Goal: Complete application form: Complete application form

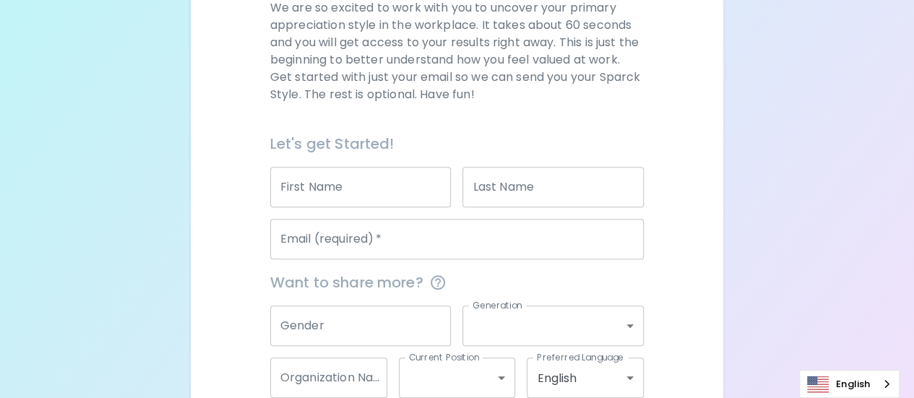
scroll to position [226, 0]
click at [307, 190] on input "First Name" at bounding box center [360, 186] width 181 height 40
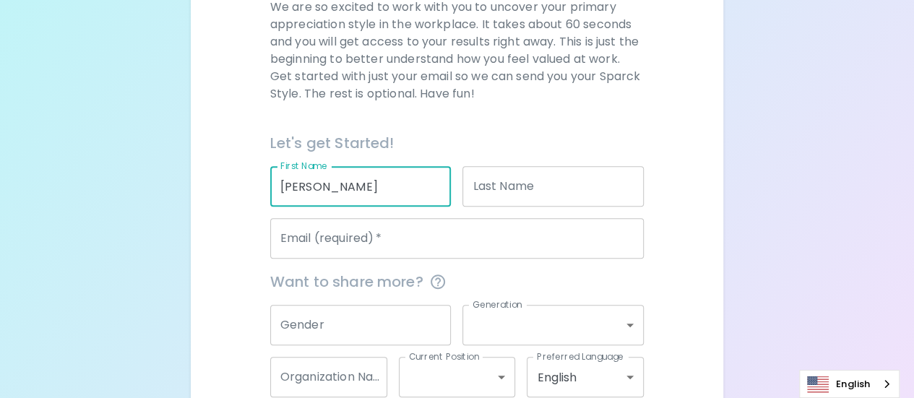
type input "[PERSON_NAME]"
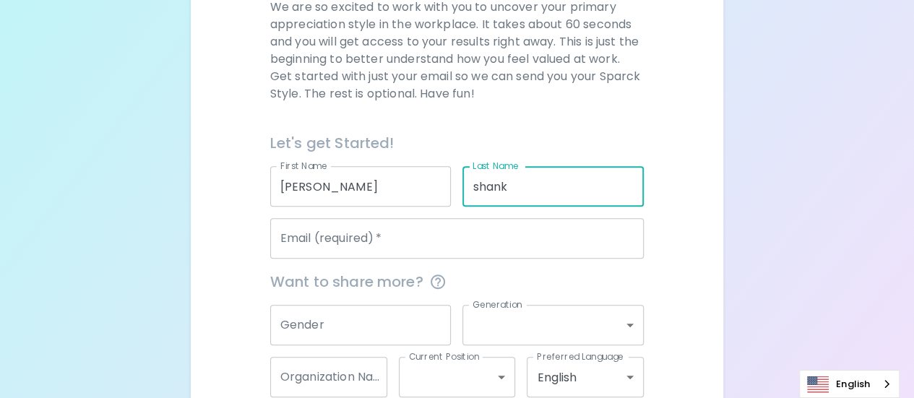
type input "shank"
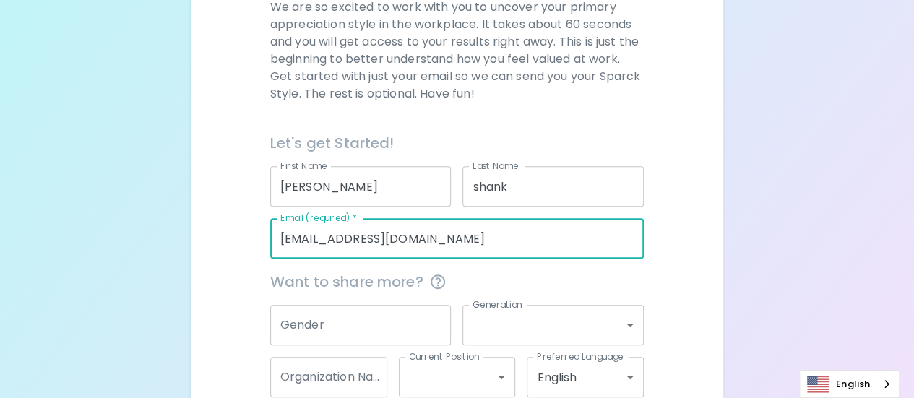
type input "[EMAIL_ADDRESS][DOMAIN_NAME]"
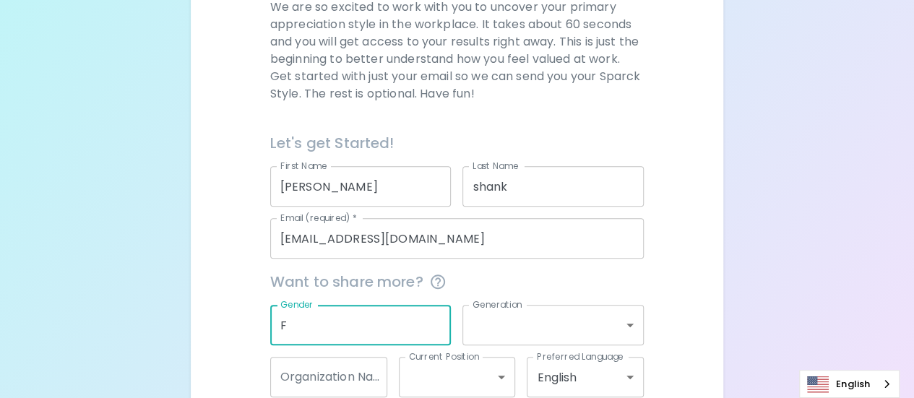
type input "F"
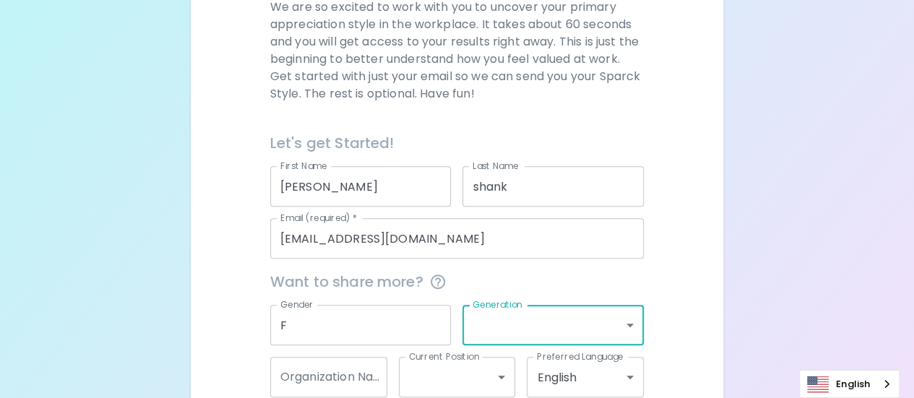
click at [312, 323] on input "F" at bounding box center [360, 325] width 181 height 40
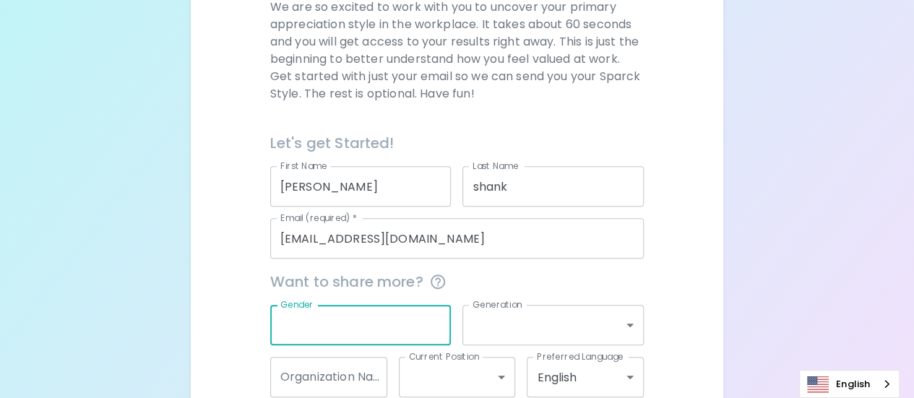
click at [776, 231] on div "Sparck Appreciation Style Quiz We are so excited to work with you to uncover yo…" at bounding box center [457, 127] width 914 height 706
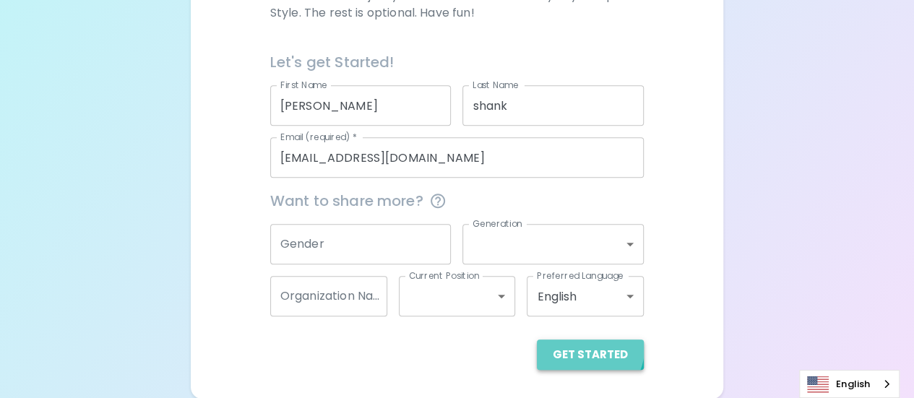
click at [590, 348] on button "Get Started" at bounding box center [590, 355] width 107 height 30
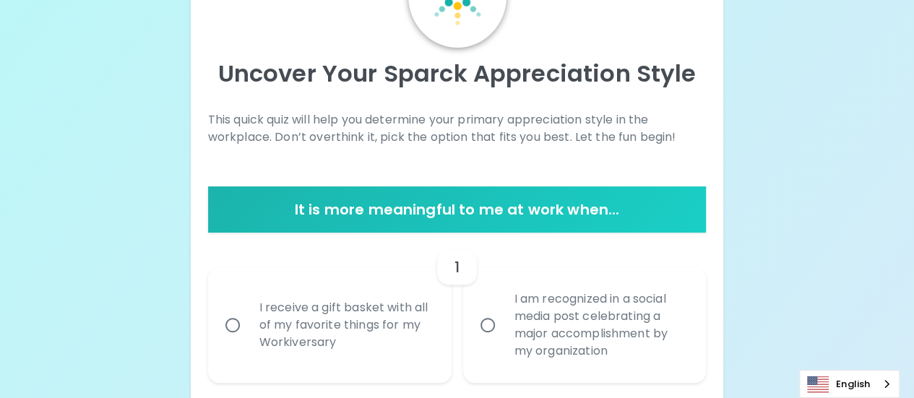
scroll to position [119, 0]
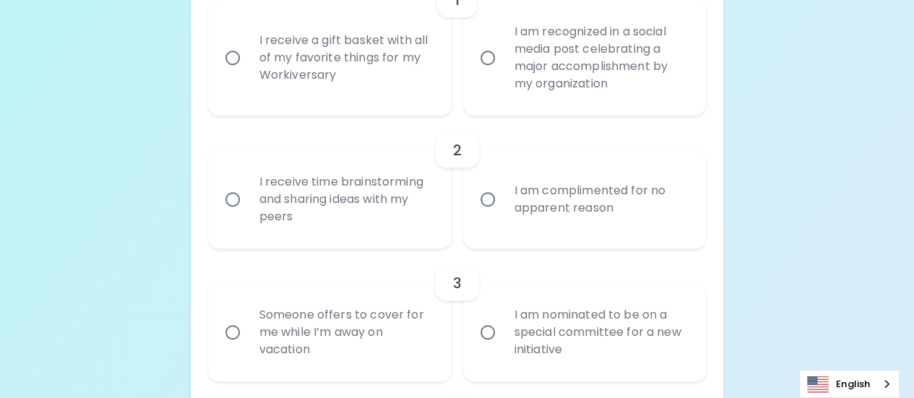
scroll to position [385, 0]
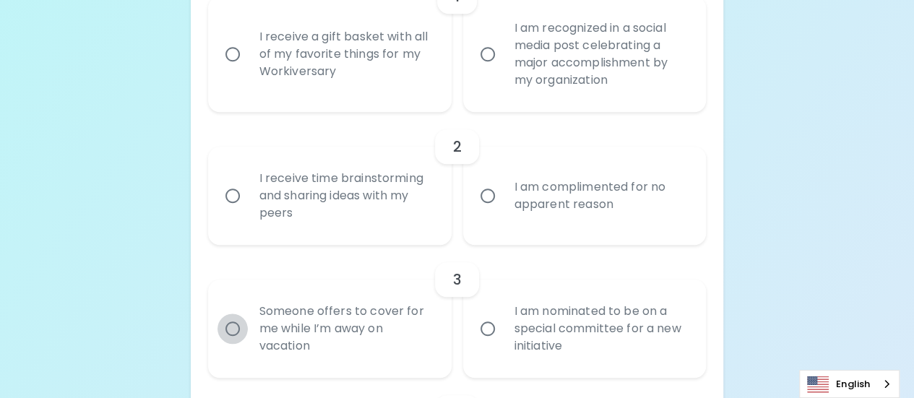
click at [233, 330] on input "Someone offers to cover for me while I’m away on vacation" at bounding box center [233, 329] width 30 height 30
radio input "true"
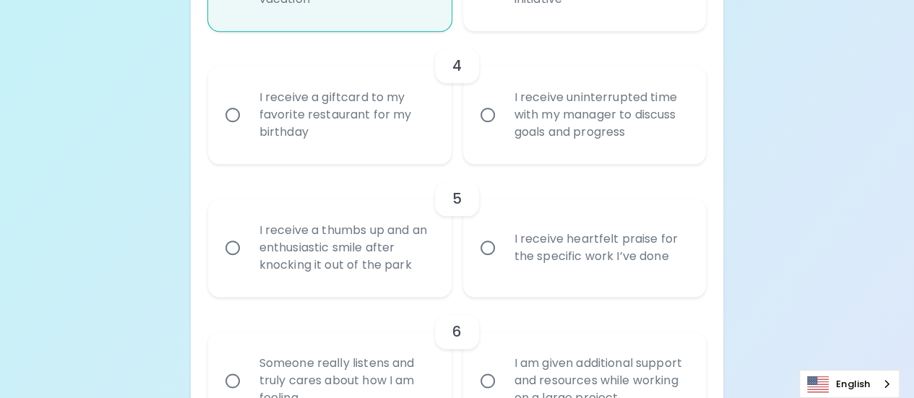
scroll to position [733, 0]
click at [490, 251] on input "I receive heartfelt praise for the specific work I’ve done" at bounding box center [488, 246] width 30 height 30
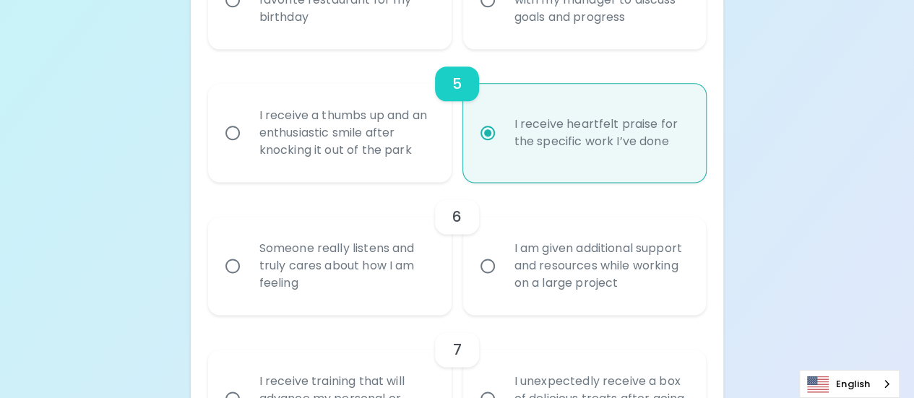
scroll to position [849, 0]
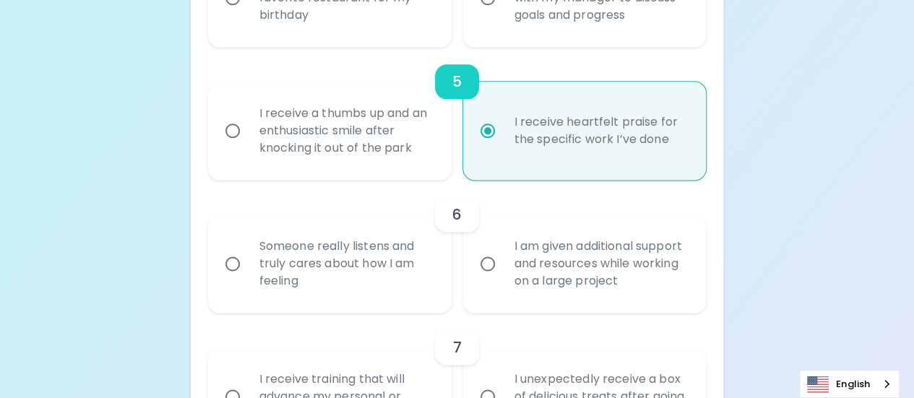
radio input "true"
click at [232, 129] on input "I receive a thumbs up and an enthusiastic smile after knocking it out of the pa…" at bounding box center [233, 131] width 30 height 30
radio input "true"
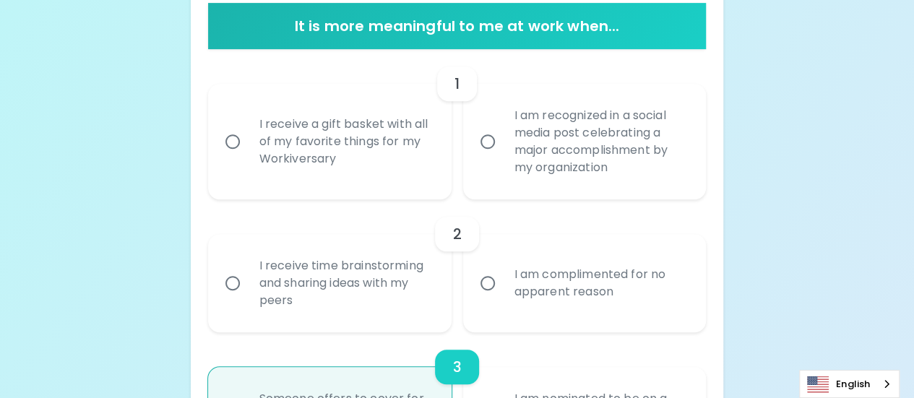
scroll to position [293, 0]
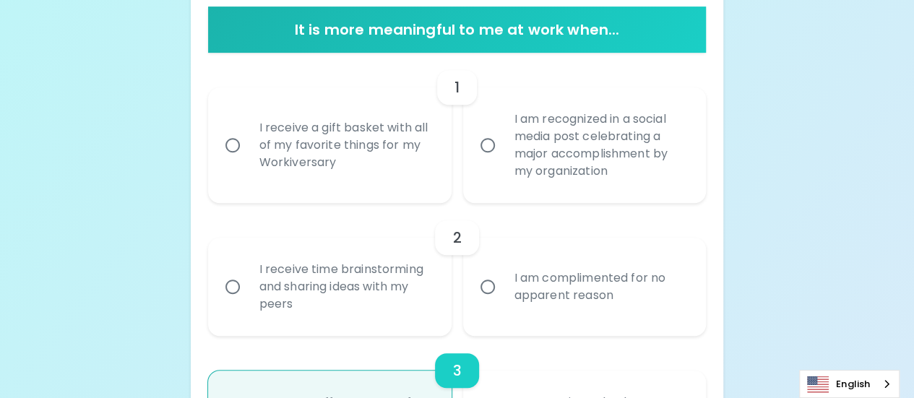
radio input "true"
click at [491, 145] on input "I am recognized in a social media post celebrating a major accomplishment by my…" at bounding box center [488, 145] width 30 height 30
radio input "false"
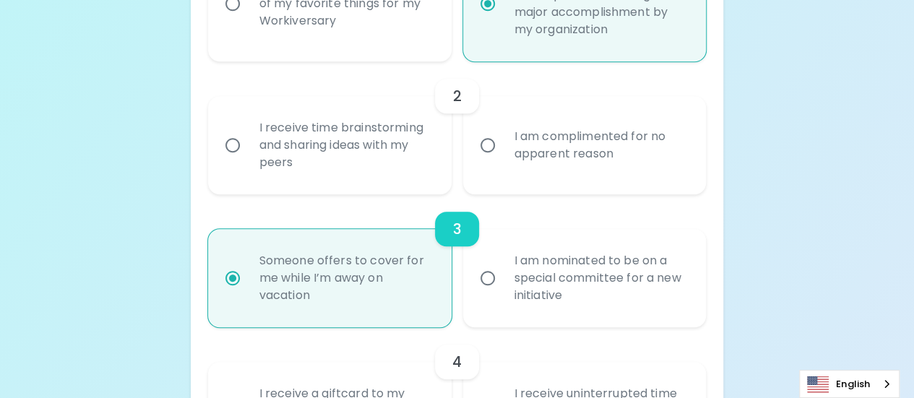
scroll to position [436, 0]
radio input "true"
click at [487, 147] on input "I am complimented for no apparent reason" at bounding box center [488, 144] width 30 height 30
radio input "false"
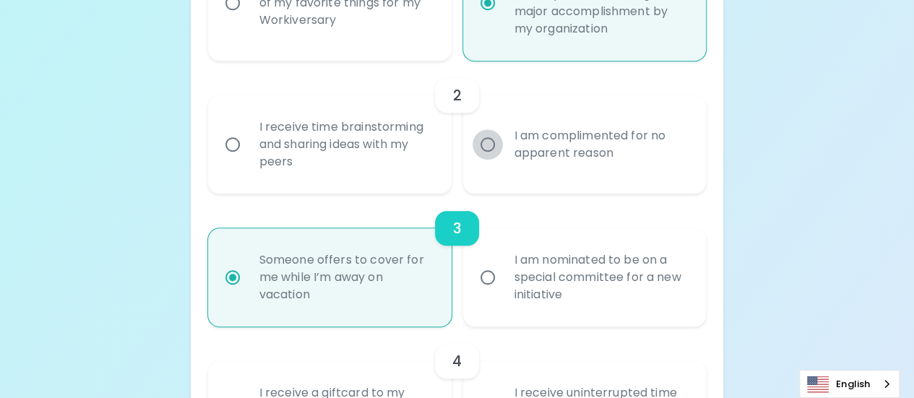
radio input "true"
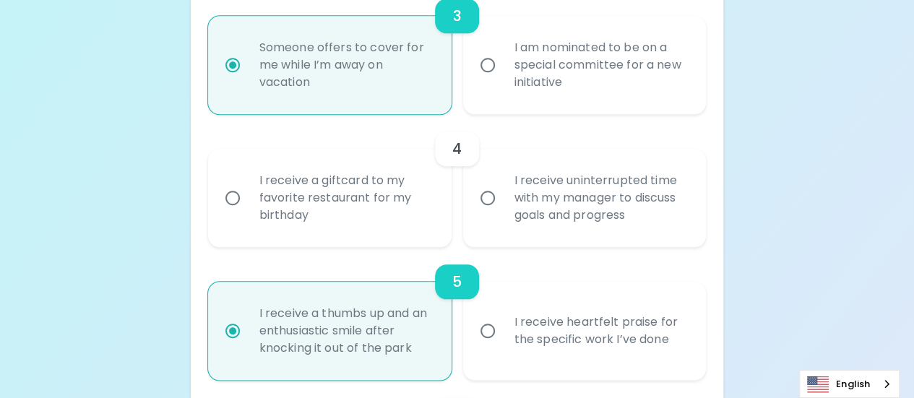
scroll to position [650, 0]
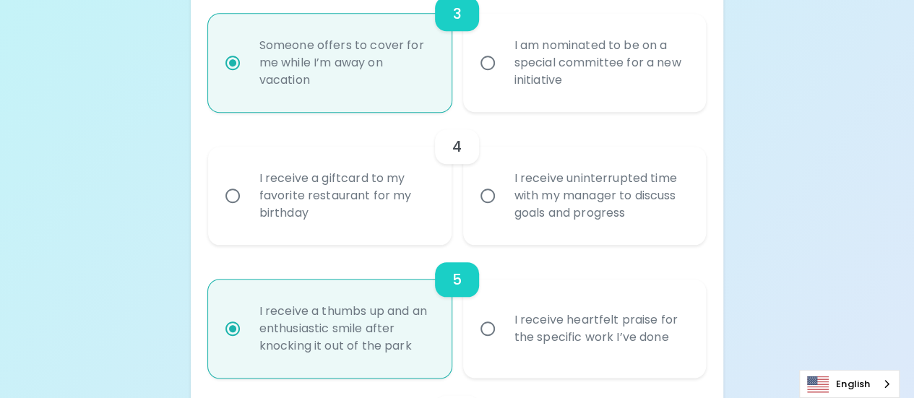
radio input "true"
click at [229, 199] on input "I receive a giftcard to my favorite restaurant for my birthday" at bounding box center [233, 196] width 30 height 30
radio input "false"
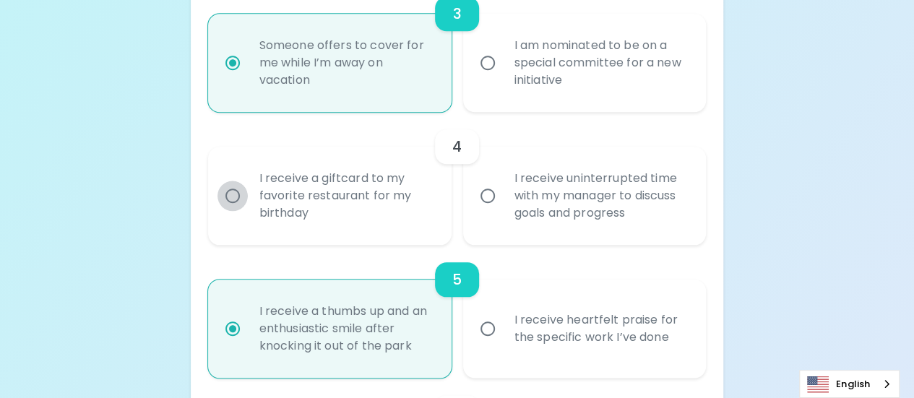
radio input "true"
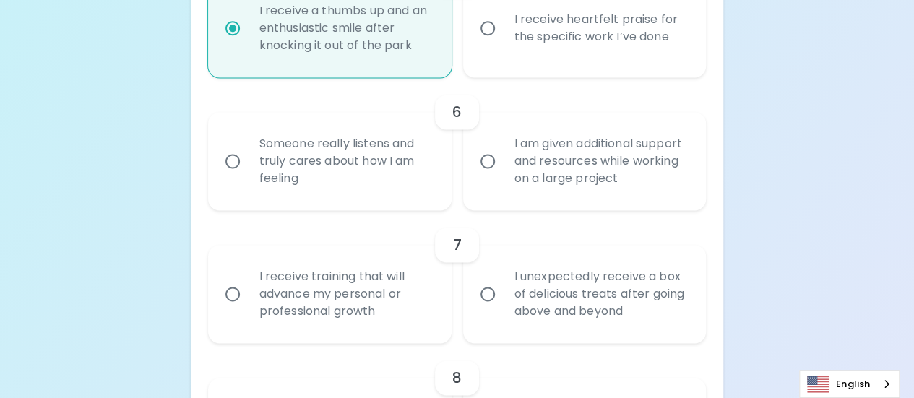
scroll to position [953, 0]
radio input "true"
click at [228, 160] on input "Someone really listens and truly cares about how I am feeling" at bounding box center [233, 160] width 30 height 30
radio input "false"
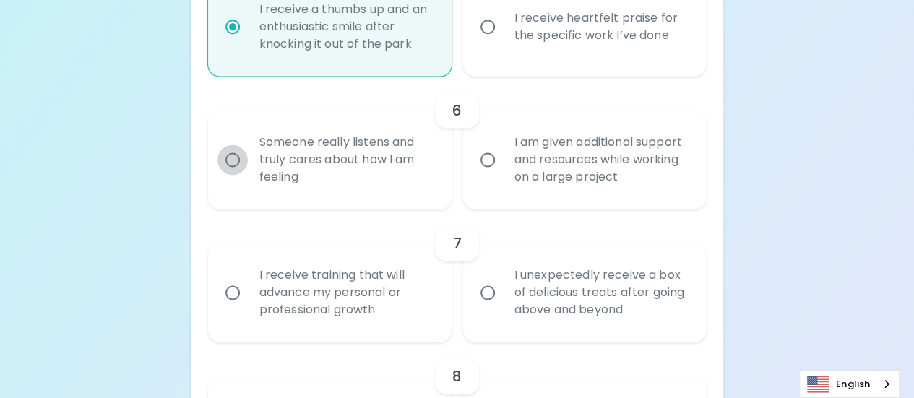
radio input "false"
radio input "true"
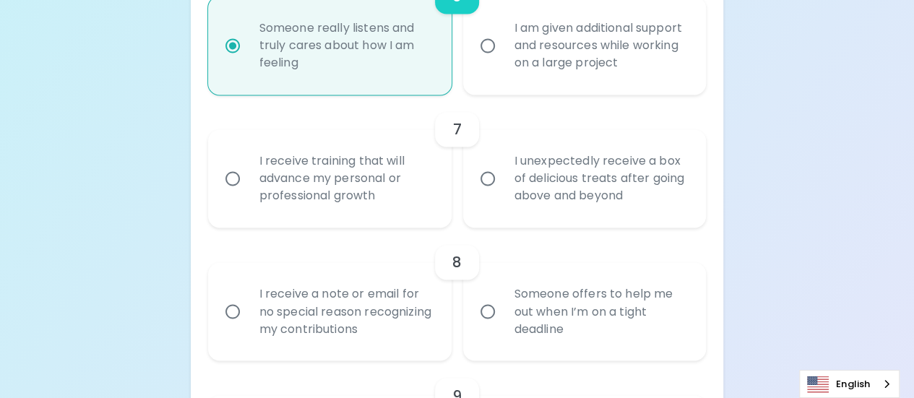
scroll to position [1068, 0]
radio input "true"
click at [232, 178] on input "I receive training that will advance my personal or professional growth" at bounding box center [233, 177] width 30 height 30
radio input "false"
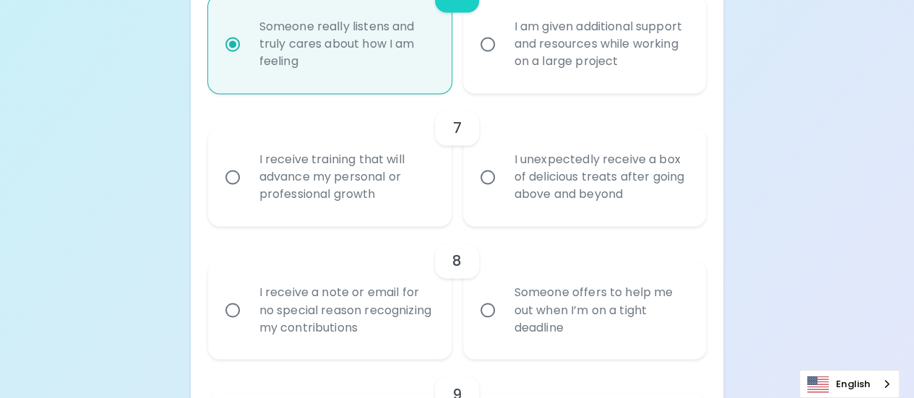
radio input "false"
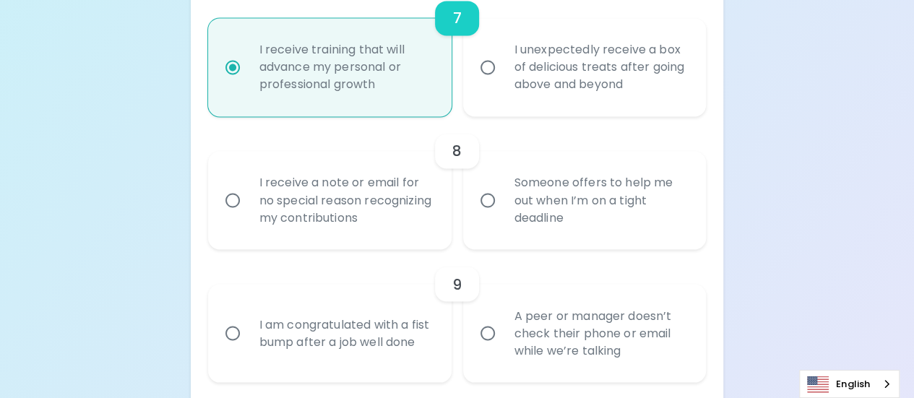
scroll to position [1184, 0]
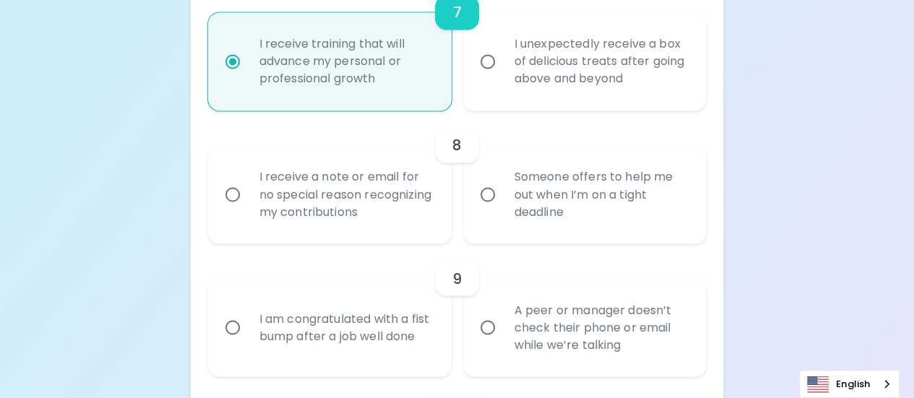
radio input "true"
click at [489, 197] on input "Someone offers to help me out when I’m on a tight deadline" at bounding box center [488, 194] width 30 height 30
radio input "false"
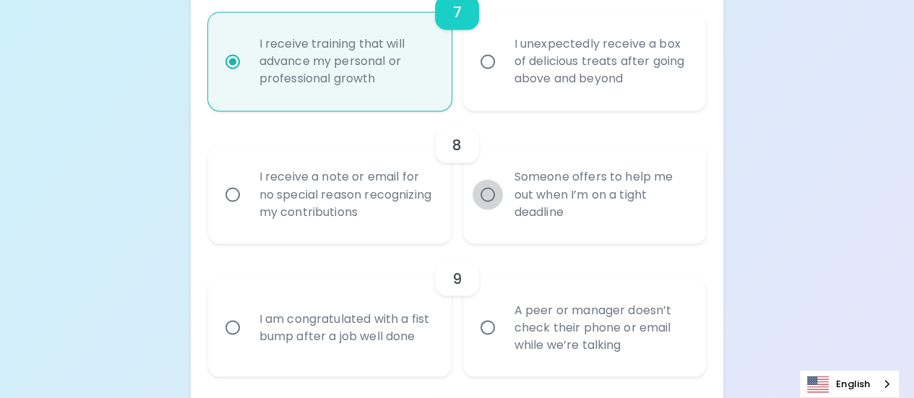
radio input "false"
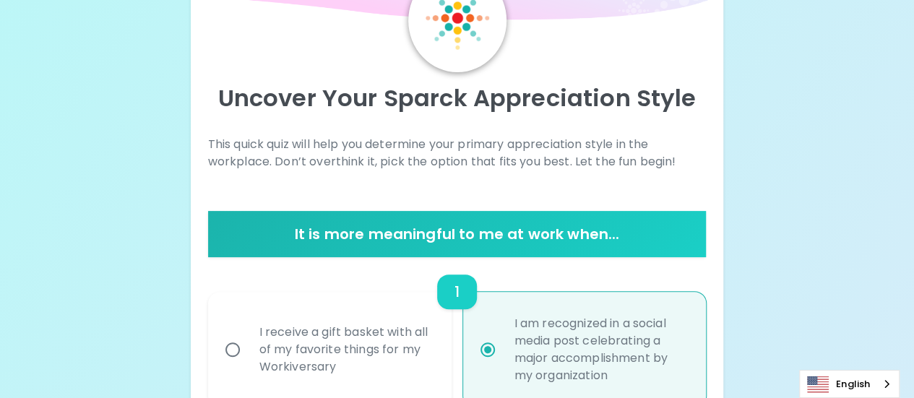
scroll to position [0, 0]
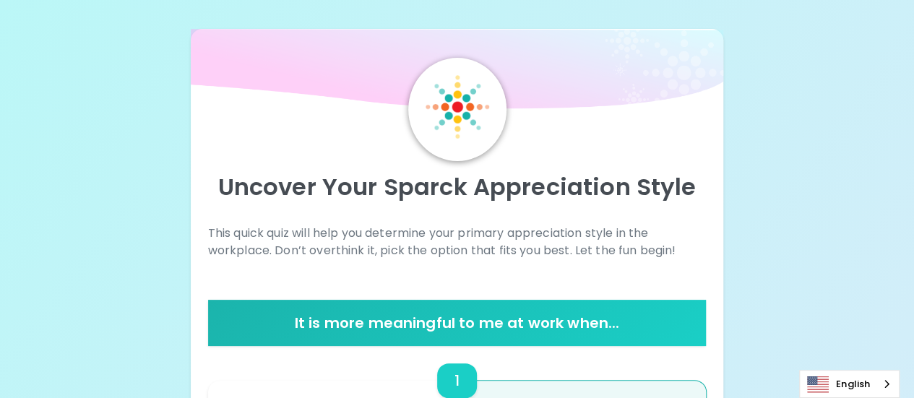
radio input "true"
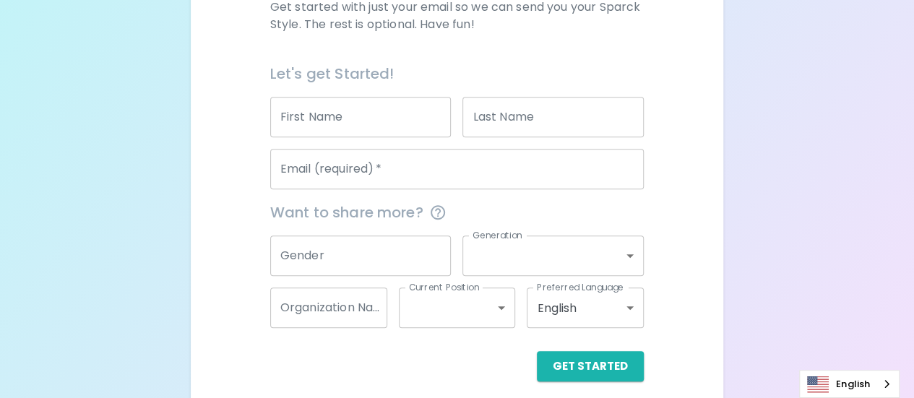
scroll to position [307, 0]
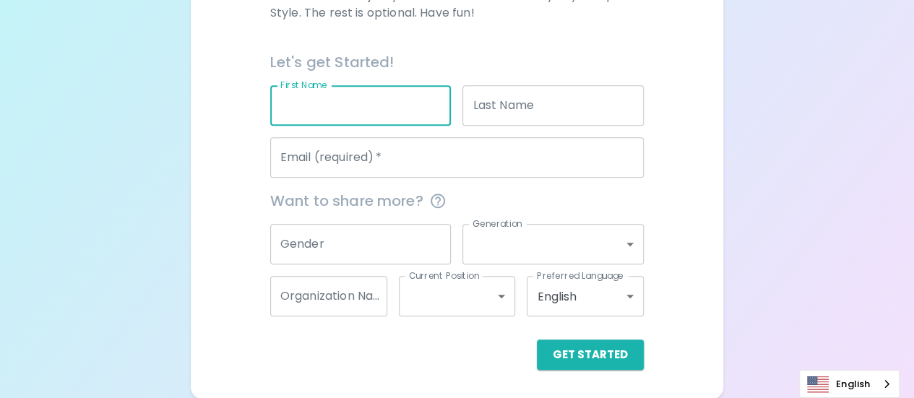
click at [405, 108] on input "First Name" at bounding box center [360, 105] width 181 height 40
type input "[PERSON_NAME]"
type input "shank"
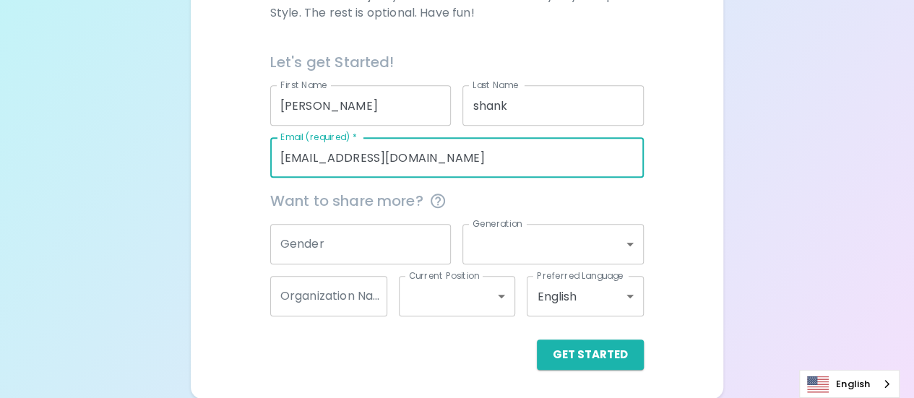
click at [439, 155] on input "[EMAIL_ADDRESS][DOMAIN_NAME]" at bounding box center [457, 157] width 374 height 40
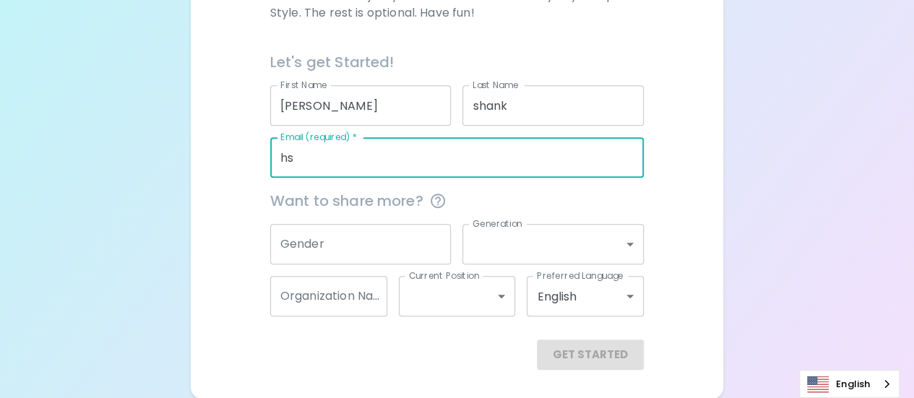
type input "h"
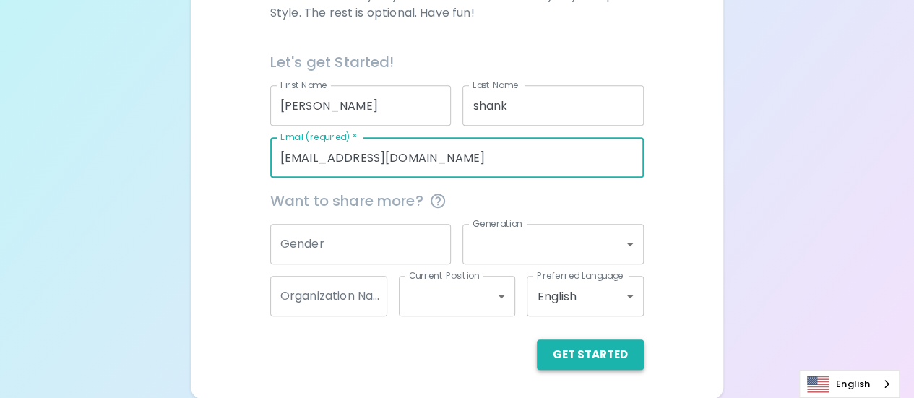
type input "[EMAIL_ADDRESS][DOMAIN_NAME]"
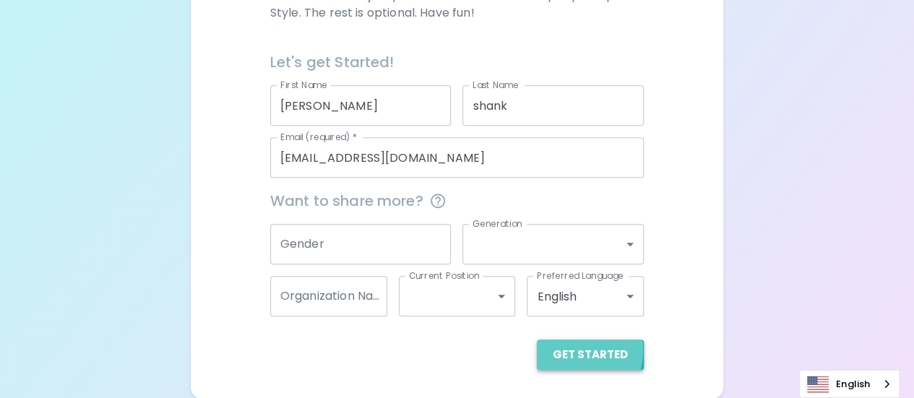
click at [570, 349] on button "Get Started" at bounding box center [590, 355] width 107 height 30
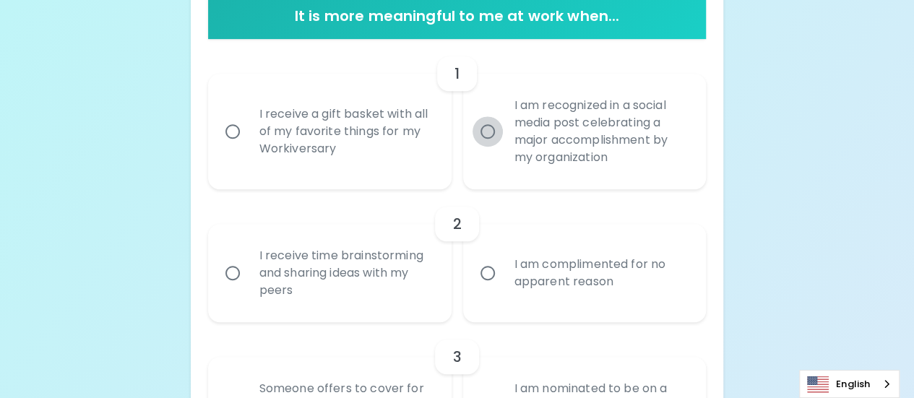
click at [484, 136] on input "I am recognized in a social media post celebrating a major accomplishment by my…" at bounding box center [488, 131] width 30 height 30
radio input "true"
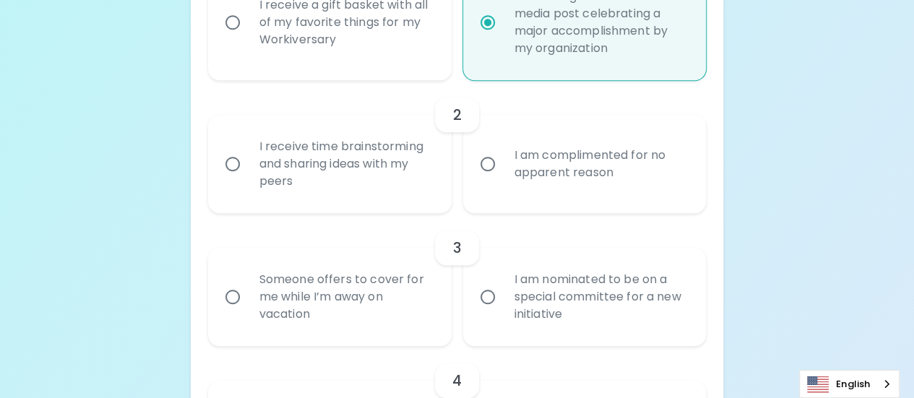
scroll to position [423, 0]
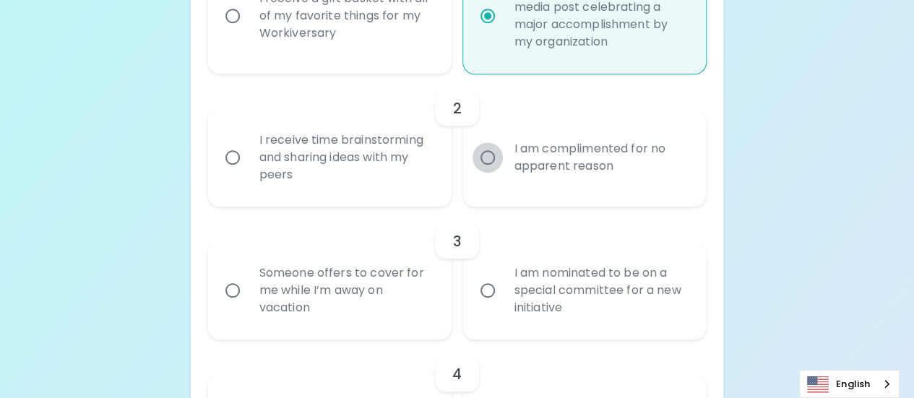
click at [496, 156] on input "I am complimented for no apparent reason" at bounding box center [488, 157] width 30 height 30
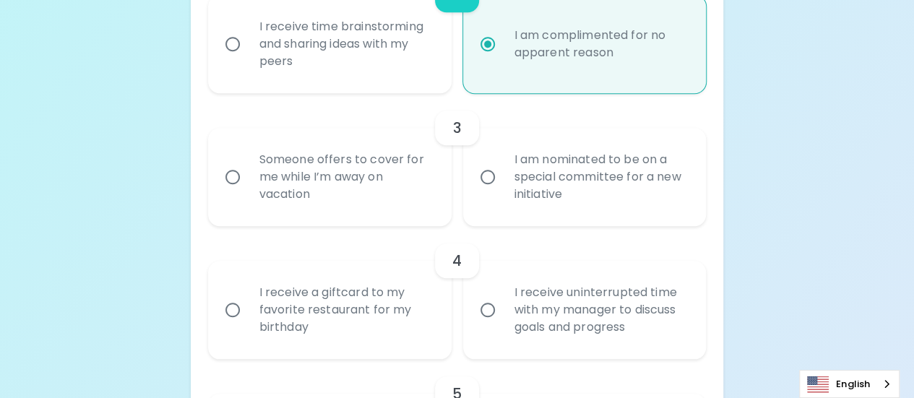
scroll to position [538, 0]
radio input "true"
click at [225, 170] on input "Someone offers to cover for me while I’m away on vacation" at bounding box center [233, 175] width 30 height 30
radio input "false"
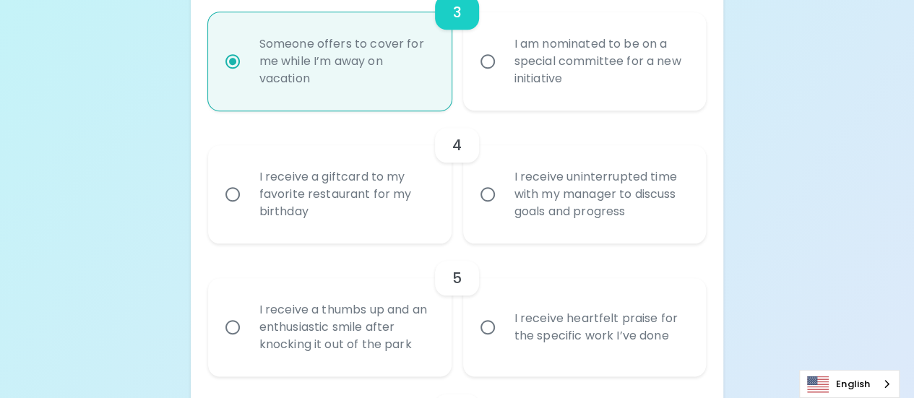
scroll to position [654, 0]
radio input "true"
click at [234, 195] on input "I receive a giftcard to my favorite restaurant for my birthday" at bounding box center [233, 192] width 30 height 30
radio input "false"
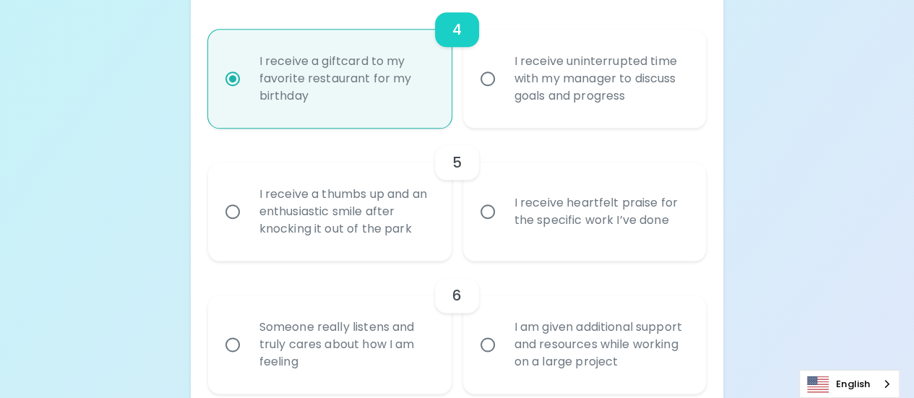
scroll to position [770, 0]
radio input "true"
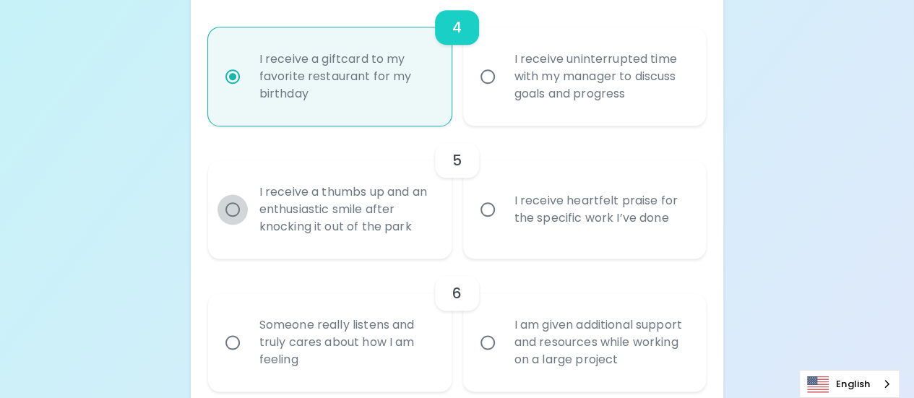
click at [230, 215] on input "I receive a thumbs up and an enthusiastic smile after knocking it out of the pa…" at bounding box center [233, 209] width 30 height 30
radio input "false"
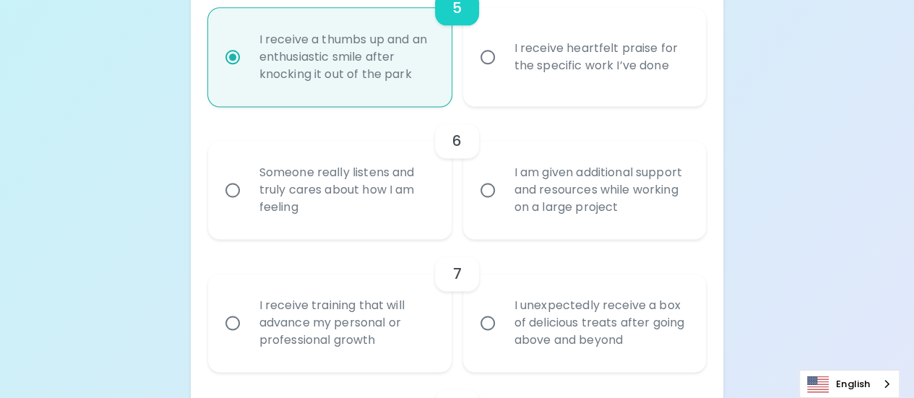
scroll to position [924, 0]
radio input "true"
click at [230, 189] on input "Someone really listens and truly cares about how I am feeling" at bounding box center [233, 188] width 30 height 30
radio input "false"
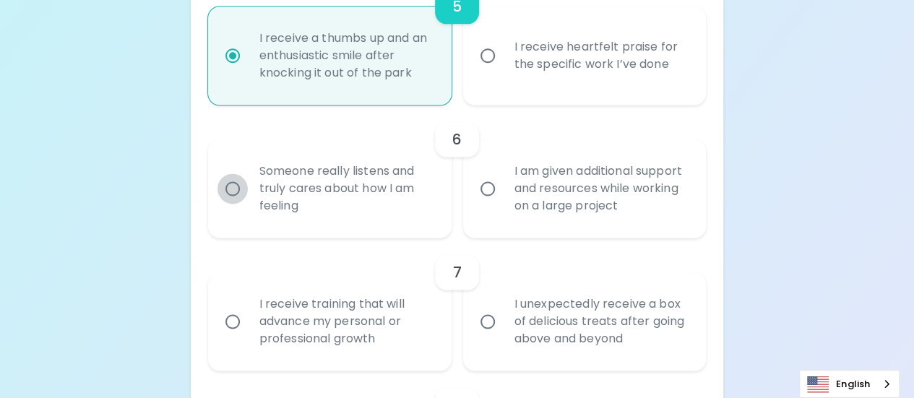
radio input "false"
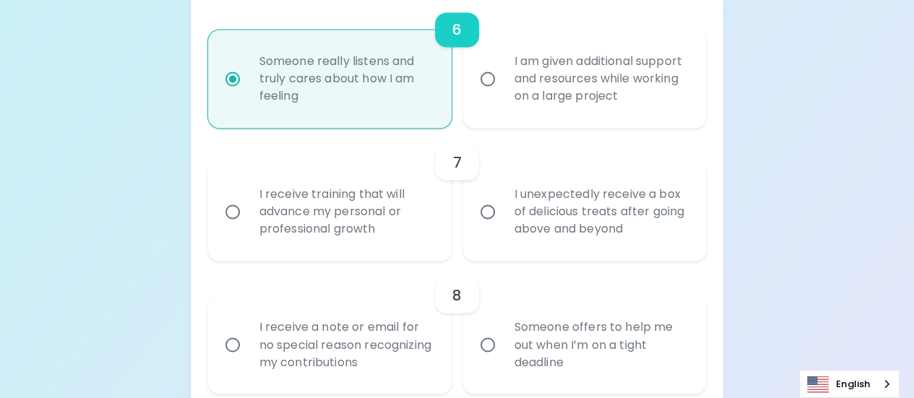
scroll to position [1039, 0]
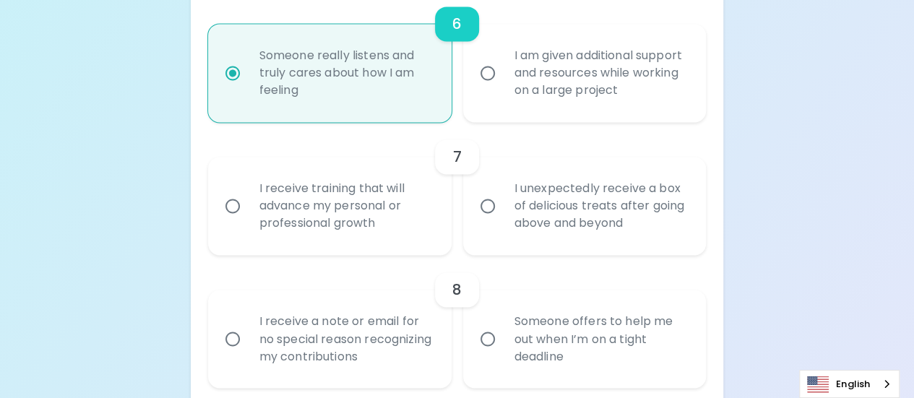
radio input "true"
click at [491, 73] on input "I am given additional support and resources while working on a large project" at bounding box center [488, 73] width 30 height 30
radio input "false"
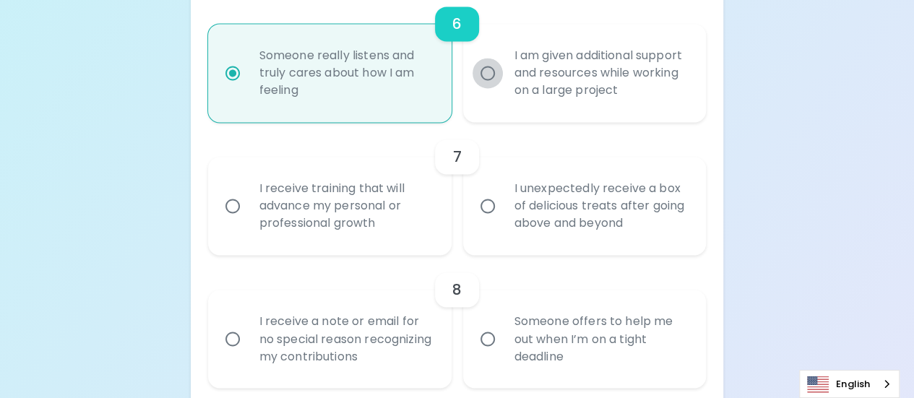
radio input "false"
radio input "true"
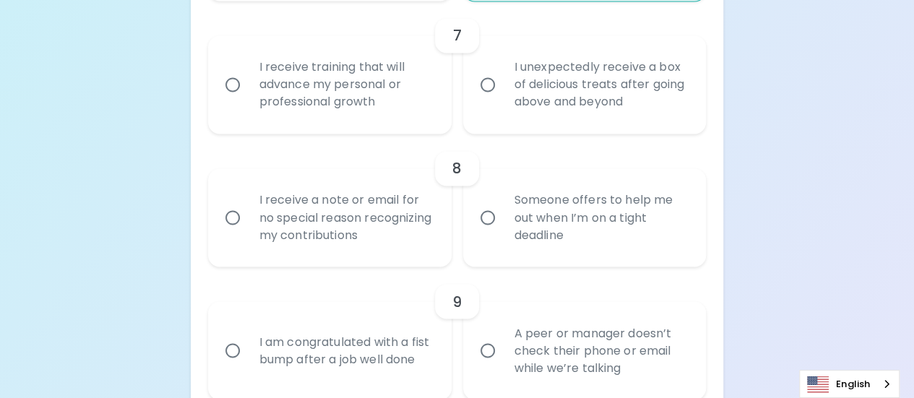
scroll to position [1162, 0]
radio input "true"
click at [232, 78] on input "I receive training that will advance my personal or professional growth" at bounding box center [233, 83] width 30 height 30
radio input "false"
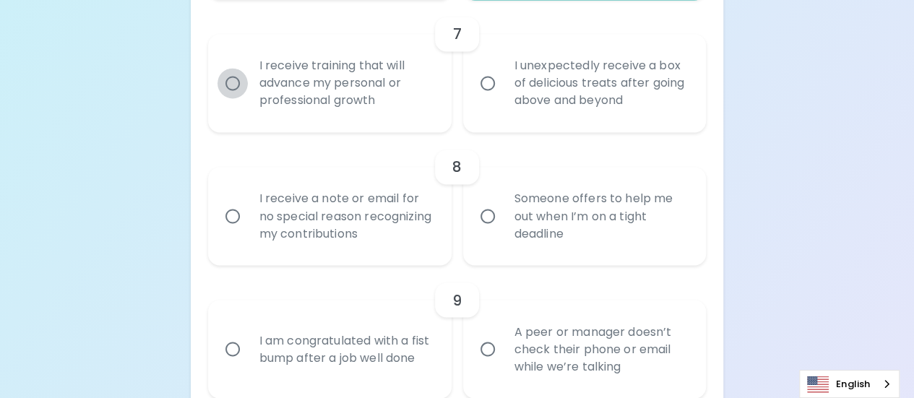
radio input "false"
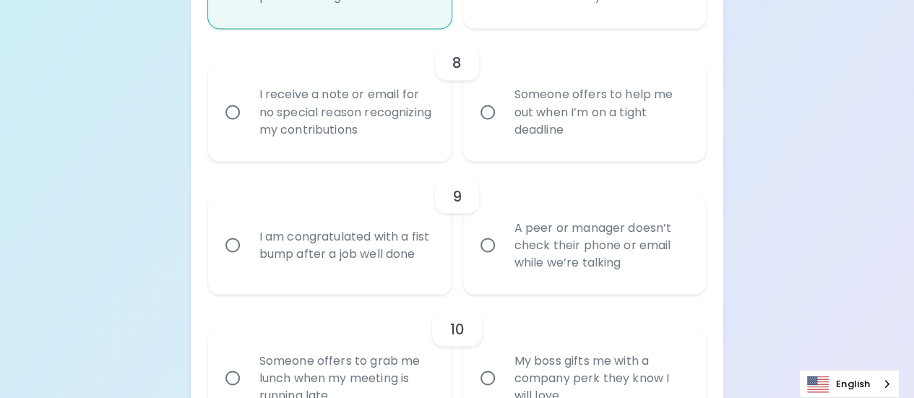
scroll to position [1278, 0]
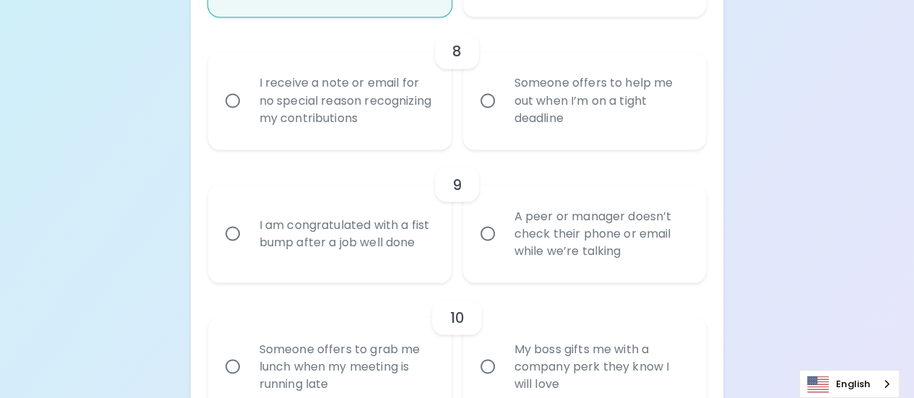
radio input "true"
click at [487, 101] on input "Someone offers to help me out when I’m on a tight deadline" at bounding box center [488, 100] width 30 height 30
radio input "false"
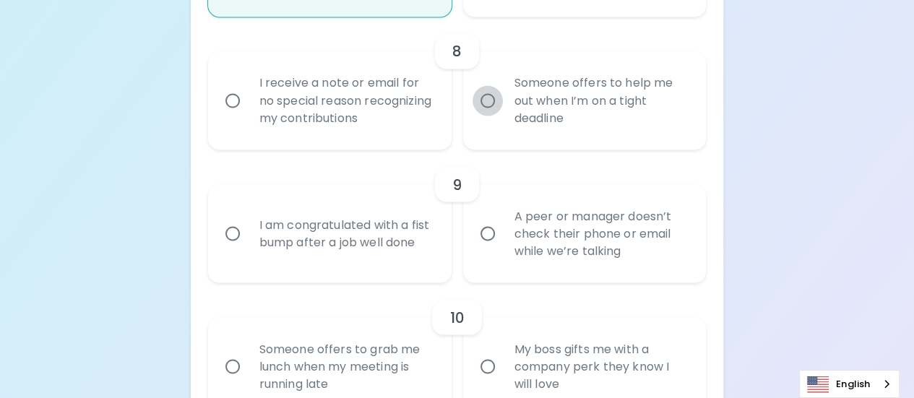
radio input "false"
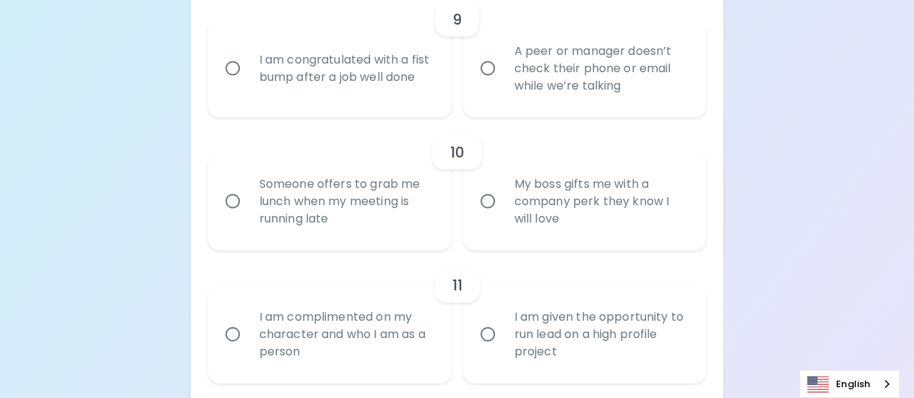
scroll to position [1444, 0]
radio input "true"
click at [226, 69] on input "I am congratulated with a fist bump after a job well done" at bounding box center [233, 67] width 30 height 30
radio input "false"
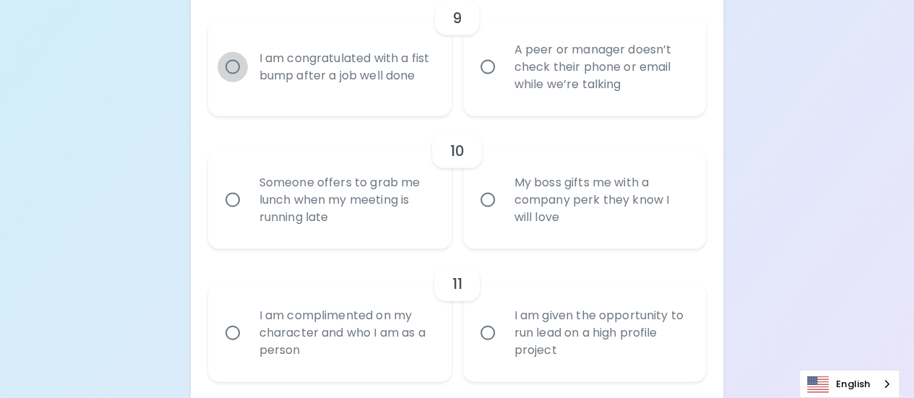
radio input "false"
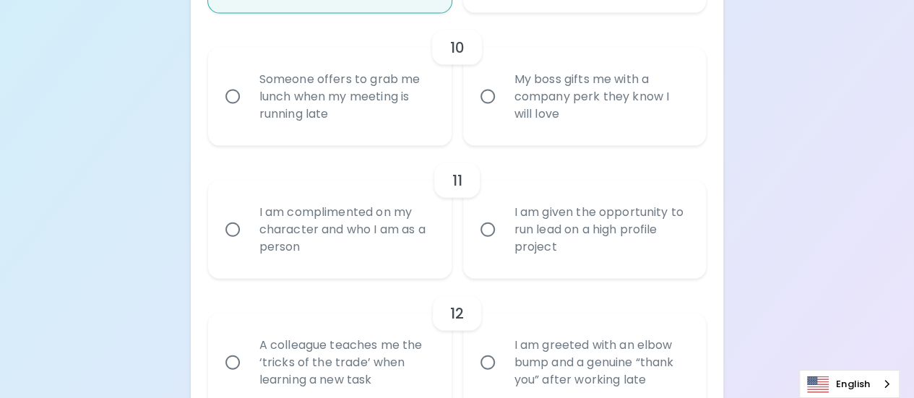
scroll to position [1560, 0]
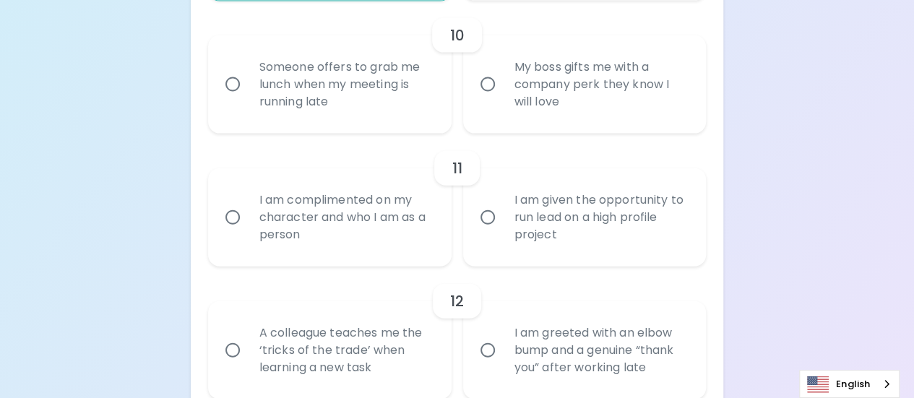
radio input "true"
click at [234, 82] on input "Someone offers to grab me lunch when my meeting is running late" at bounding box center [233, 84] width 30 height 30
radio input "false"
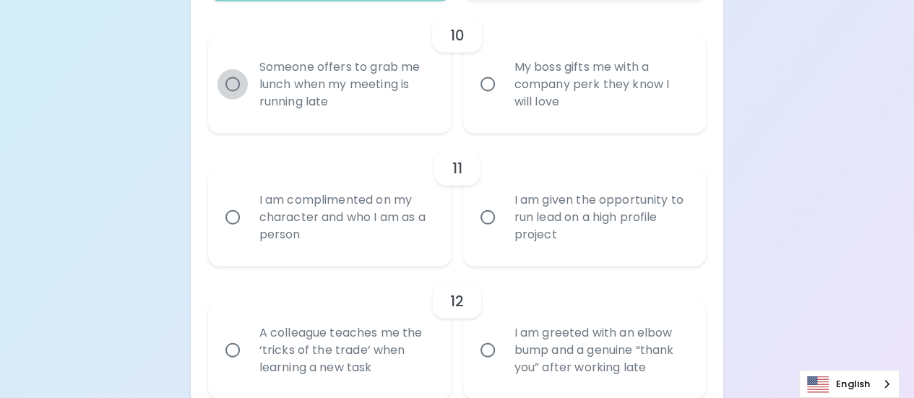
radio input "false"
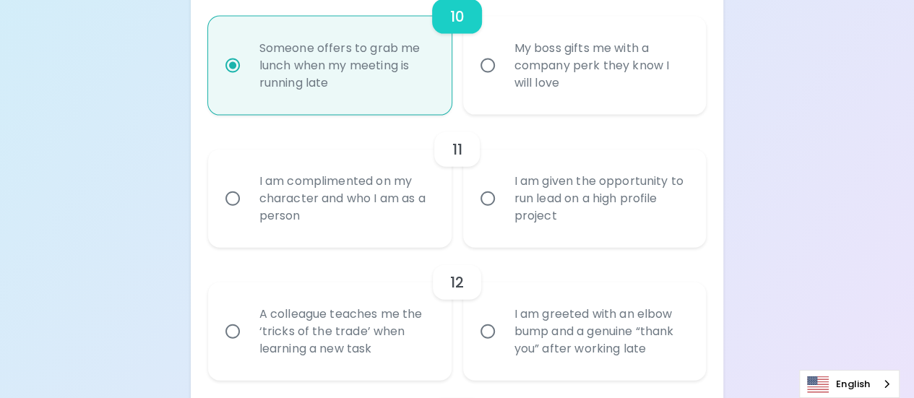
scroll to position [1578, 0]
radio input "true"
click at [487, 69] on input "My boss gifts me with a company perk they know I will love" at bounding box center [488, 66] width 30 height 30
radio input "false"
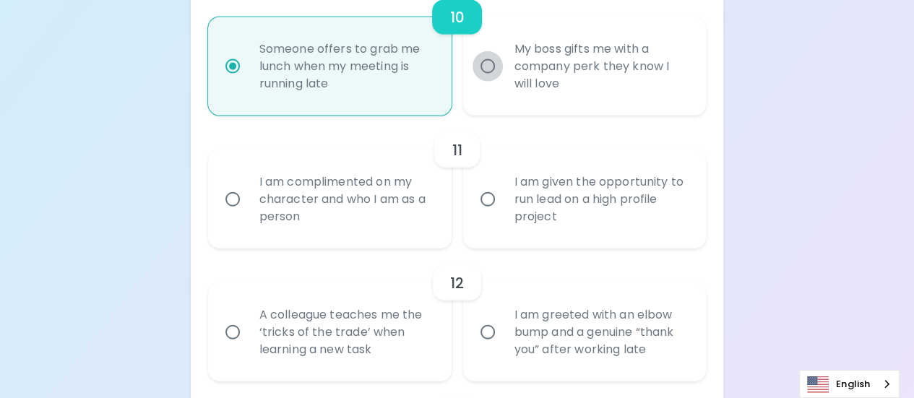
radio input "false"
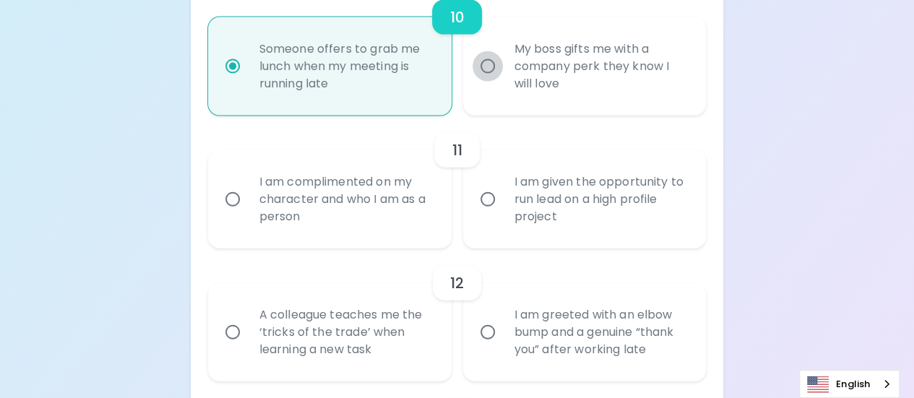
radio input "false"
radio input "true"
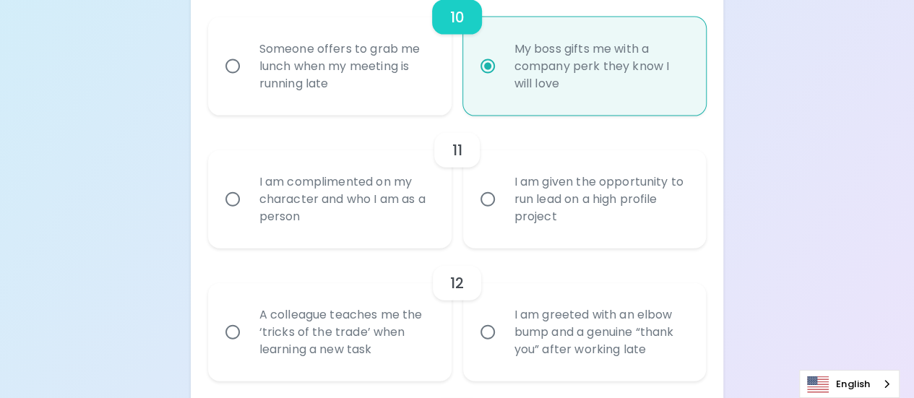
radio input "true"
click at [231, 67] on input "Someone offers to grab me lunch when my meeting is running late" at bounding box center [233, 66] width 30 height 30
radio input "false"
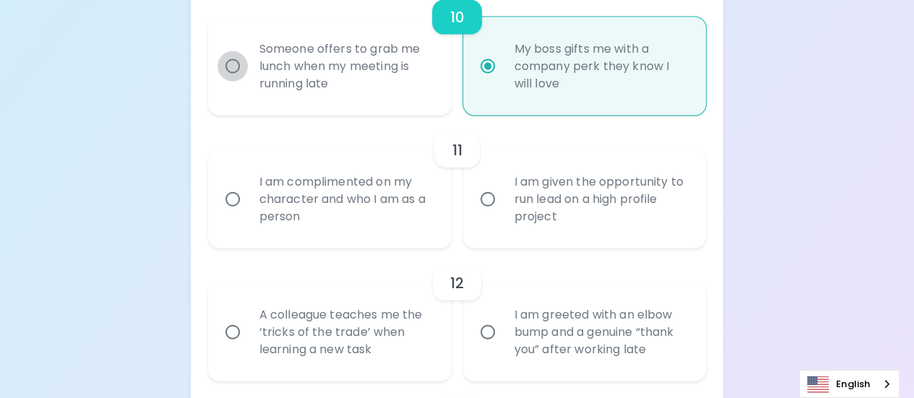
radio input "false"
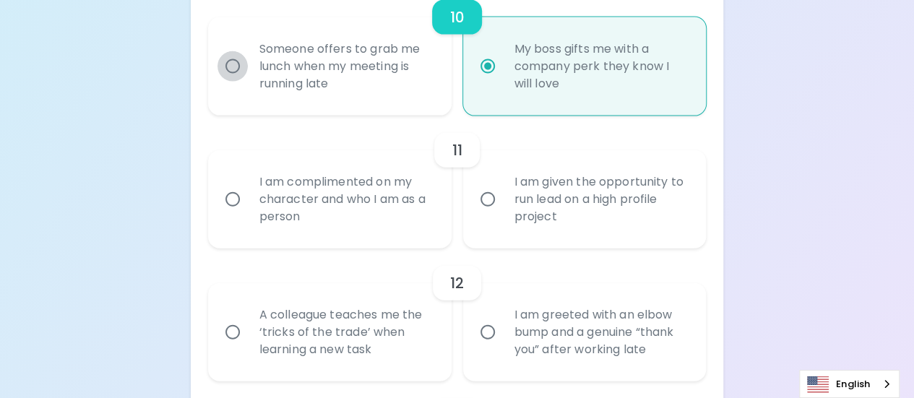
radio input "true"
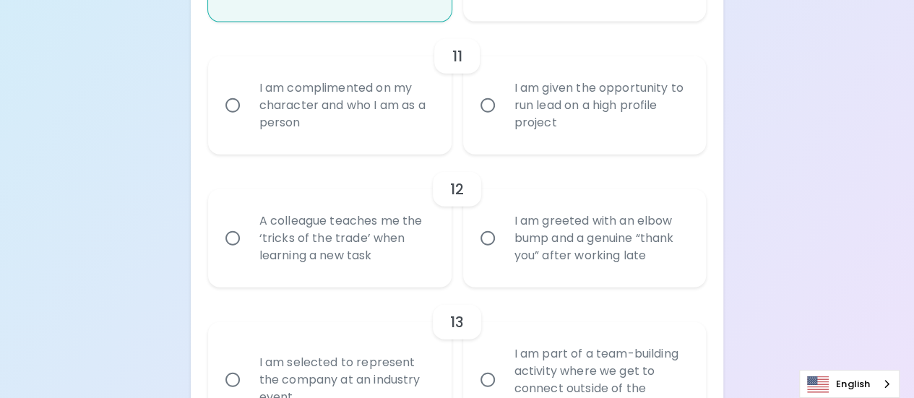
scroll to position [1671, 0]
radio input "true"
click at [486, 110] on input "I am given the opportunity to run lead on a high profile project" at bounding box center [488, 106] width 30 height 30
radio input "false"
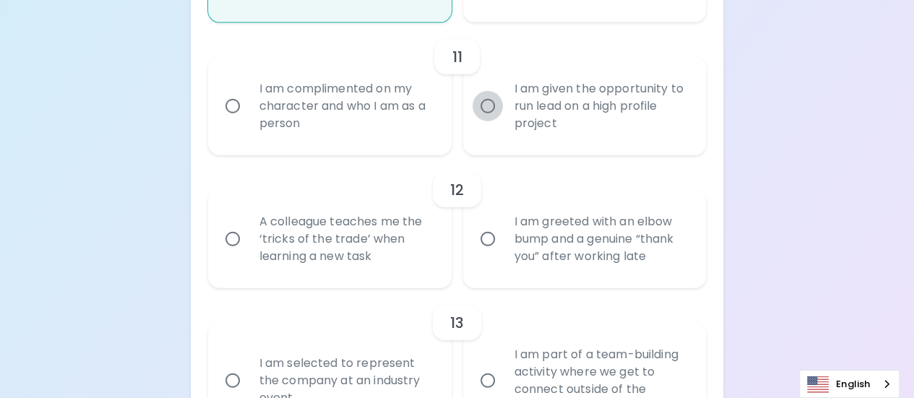
radio input "false"
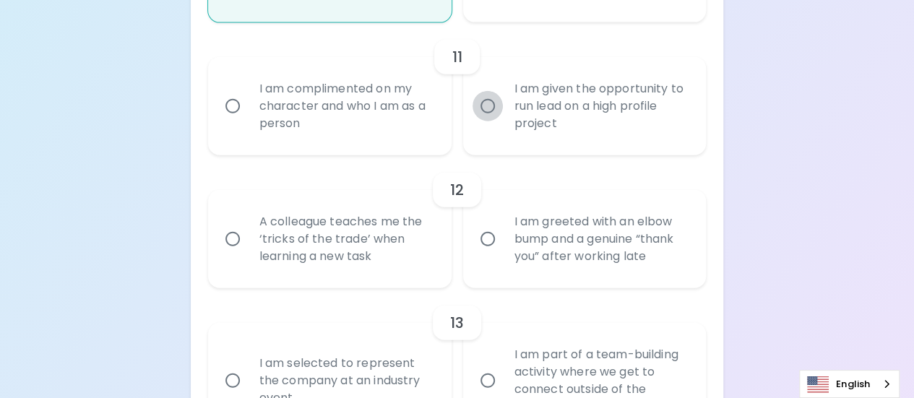
radio input "false"
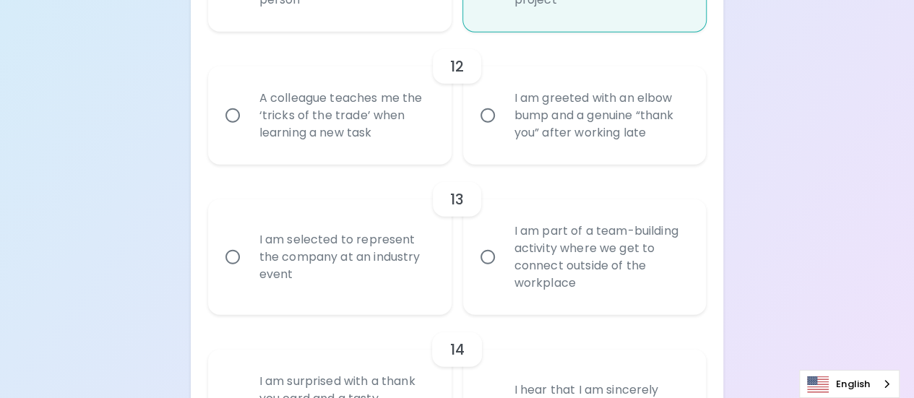
scroll to position [1795, 0]
radio input "true"
click at [484, 115] on input "I am greeted with an elbow bump and a genuine “thank you” after working late" at bounding box center [488, 115] width 30 height 30
radio input "false"
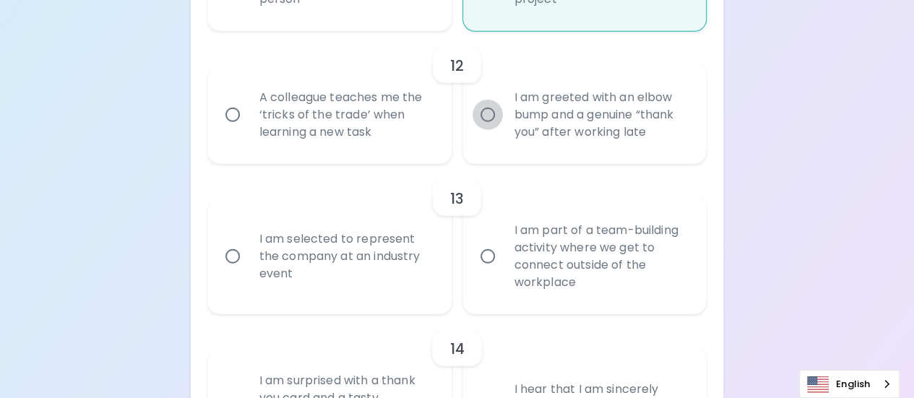
radio input "false"
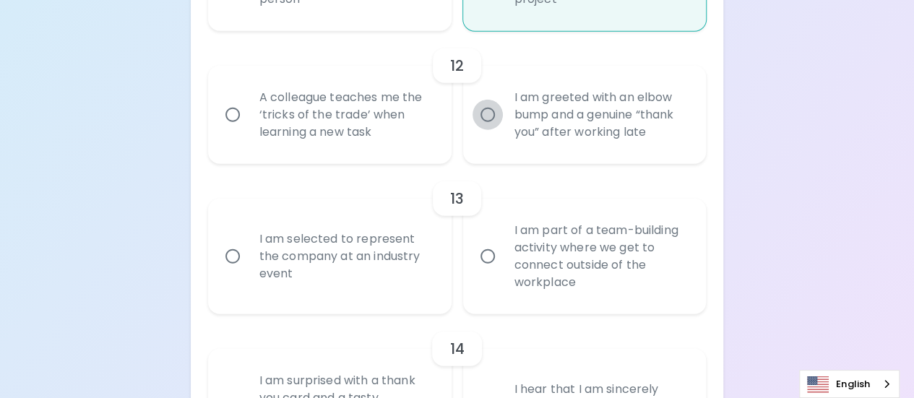
radio input "false"
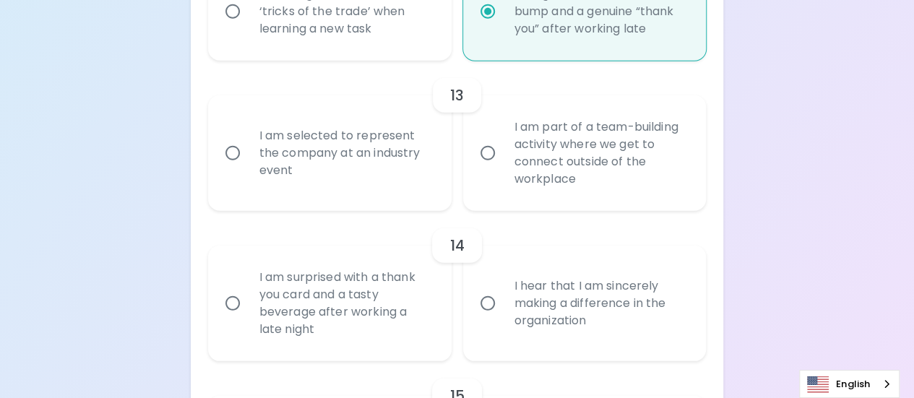
scroll to position [1911, 0]
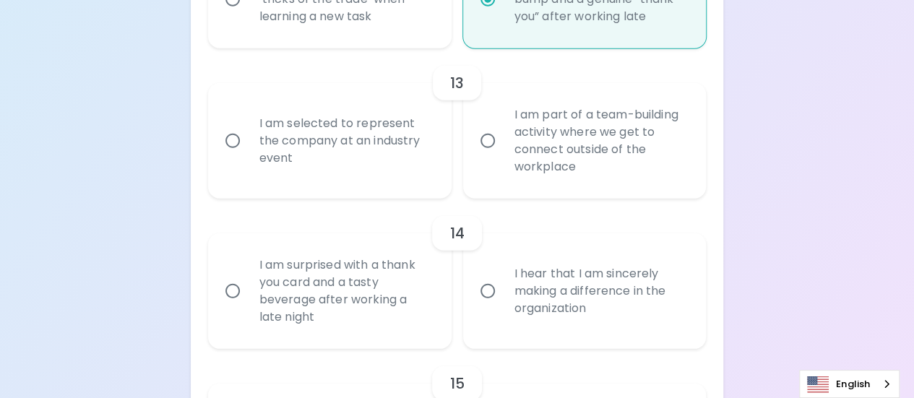
radio input "true"
radio input "false"
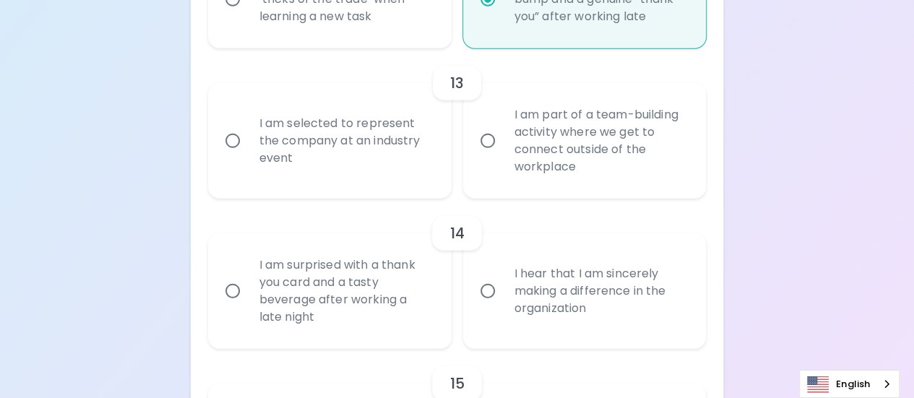
radio input "false"
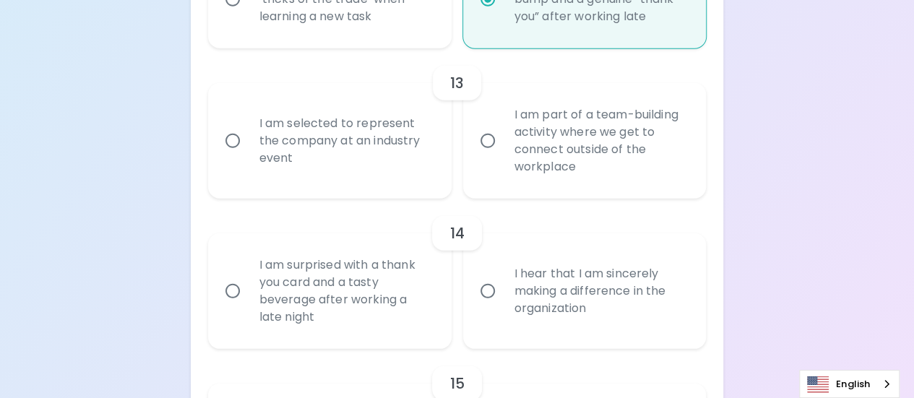
radio input "false"
radio input "true"
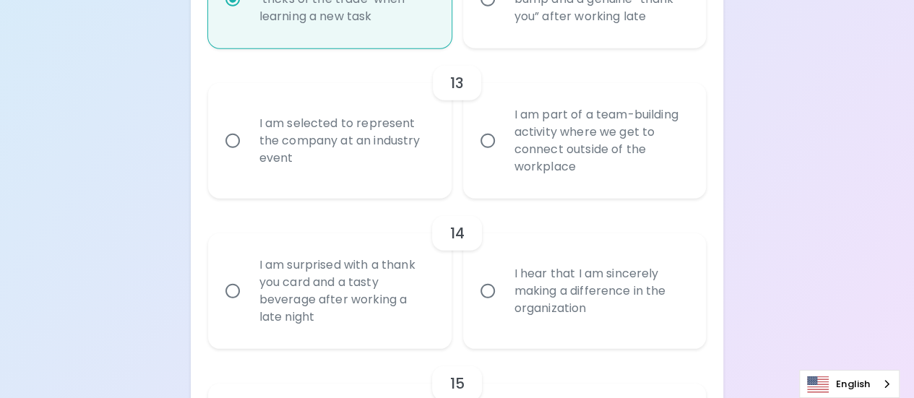
radio input "true"
click at [501, 135] on input "I am part of a team-building activity where we get to connect outside of the wo…" at bounding box center [488, 141] width 30 height 30
radio input "false"
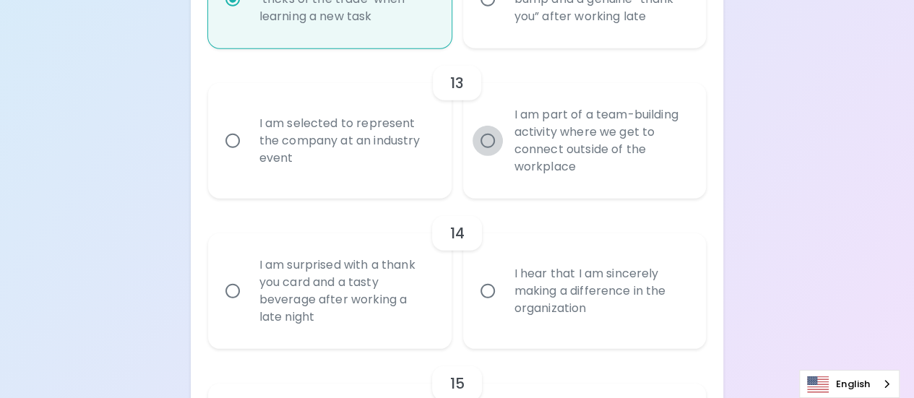
radio input "false"
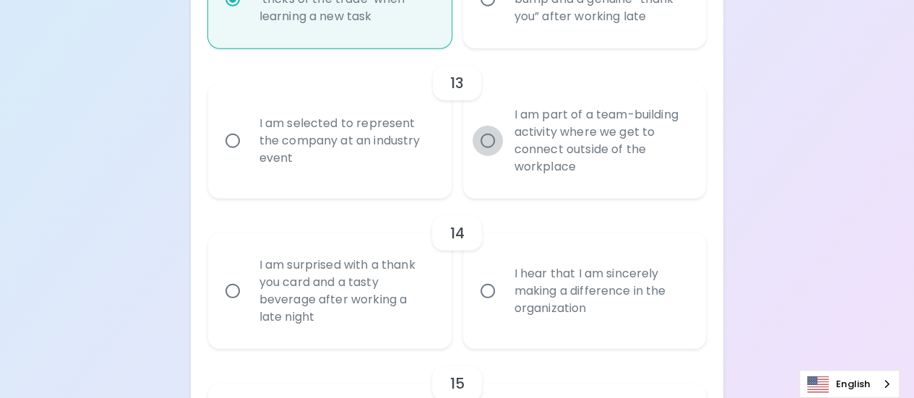
radio input "false"
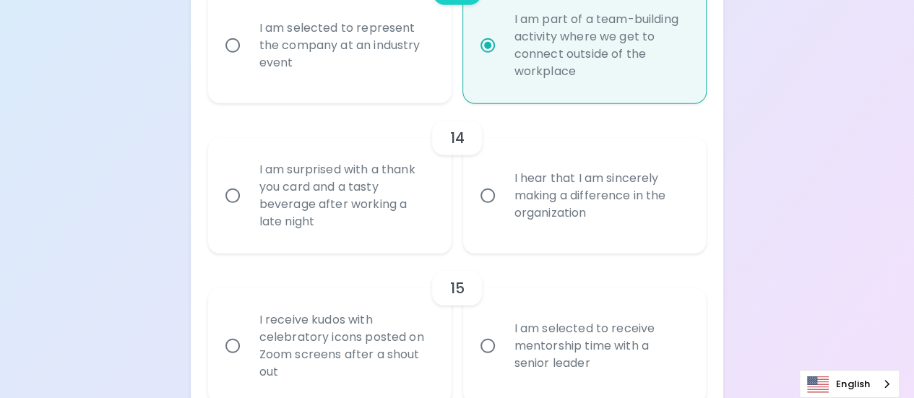
scroll to position [2027, 0]
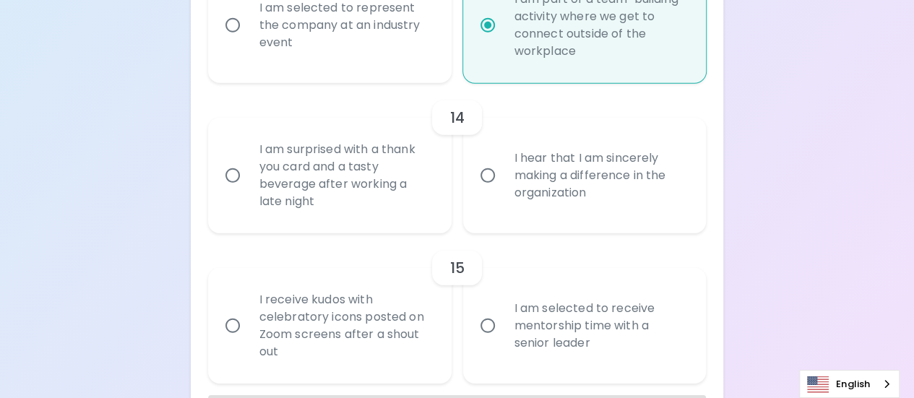
radio input "true"
click at [487, 178] on input "I hear that I am sincerely making a difference in the organization" at bounding box center [488, 175] width 30 height 30
radio input "false"
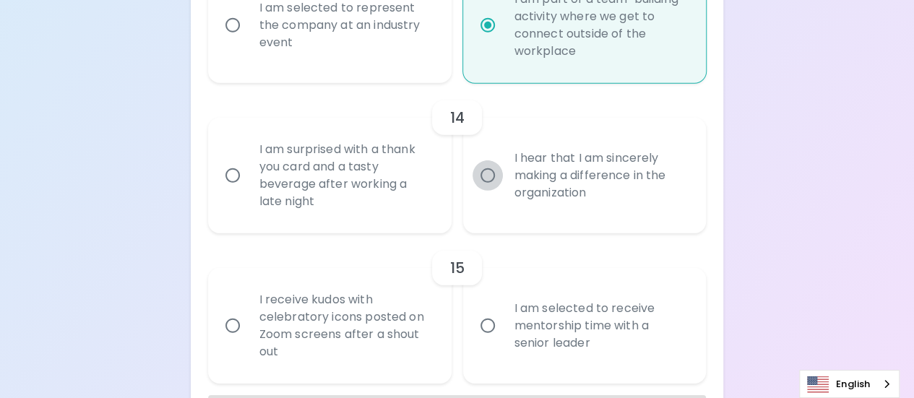
radio input "false"
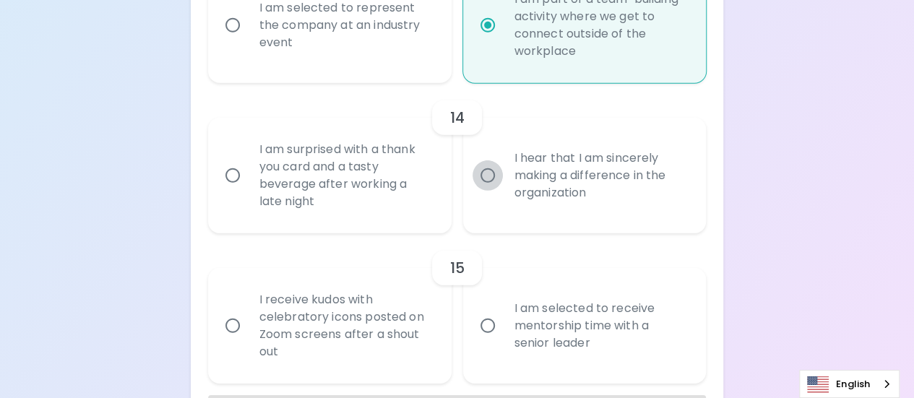
radio input "false"
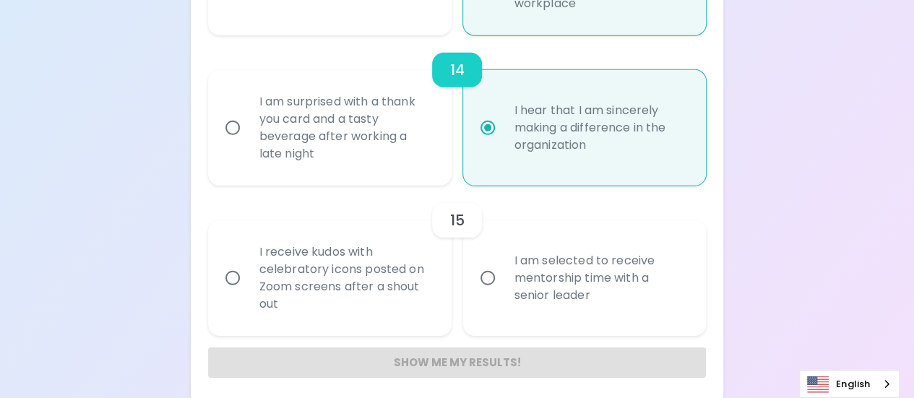
scroll to position [2082, 0]
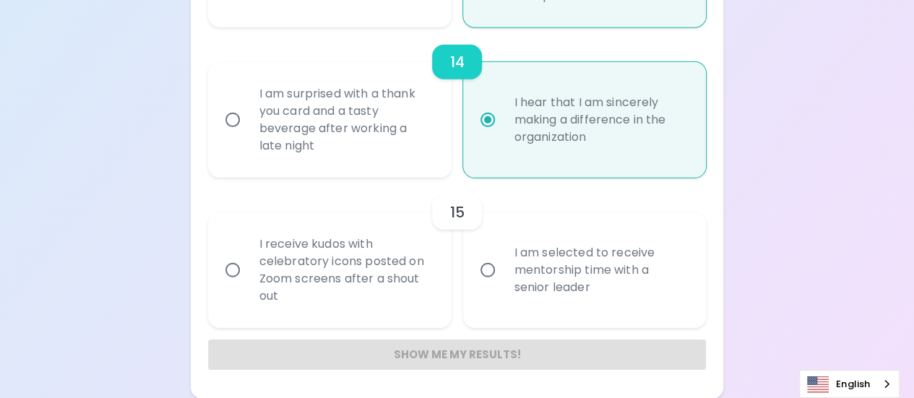
radio input "true"
click at [231, 272] on input "I receive kudos with celebratory icons posted on Zoom screens after a shout out" at bounding box center [233, 270] width 30 height 30
radio input "false"
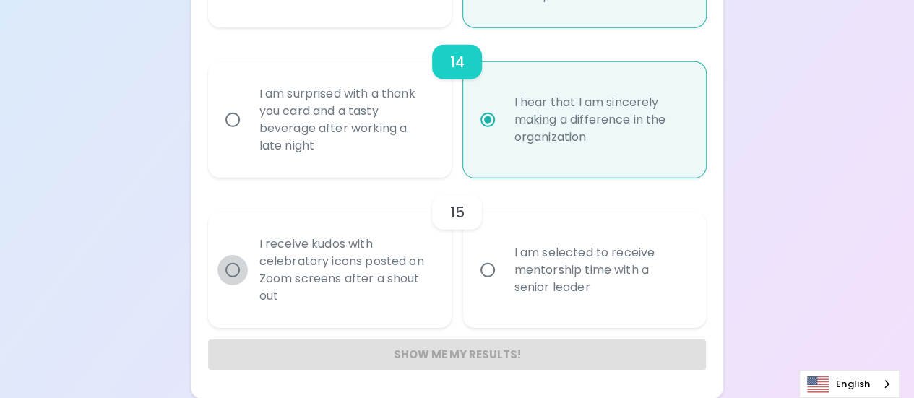
radio input "false"
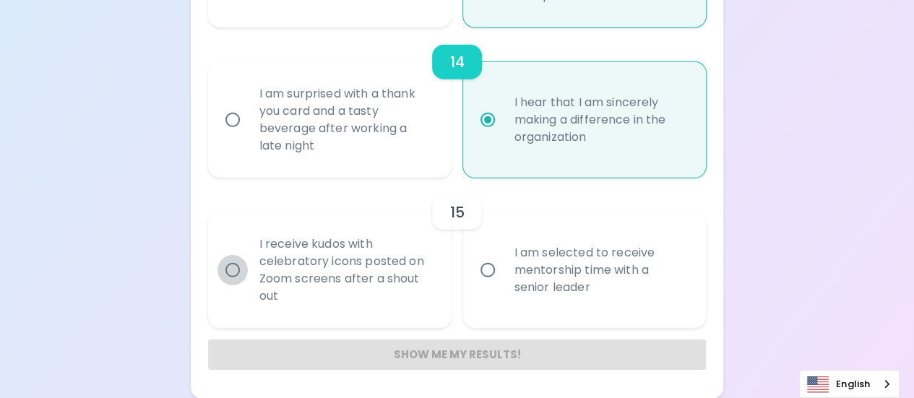
radio input "false"
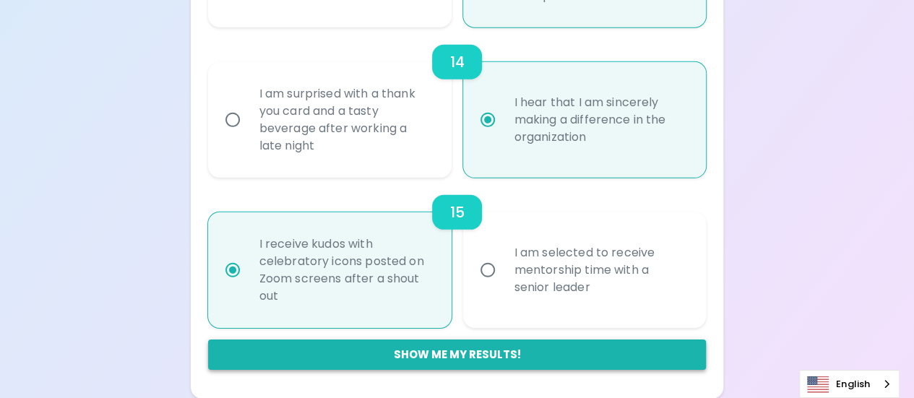
radio input "true"
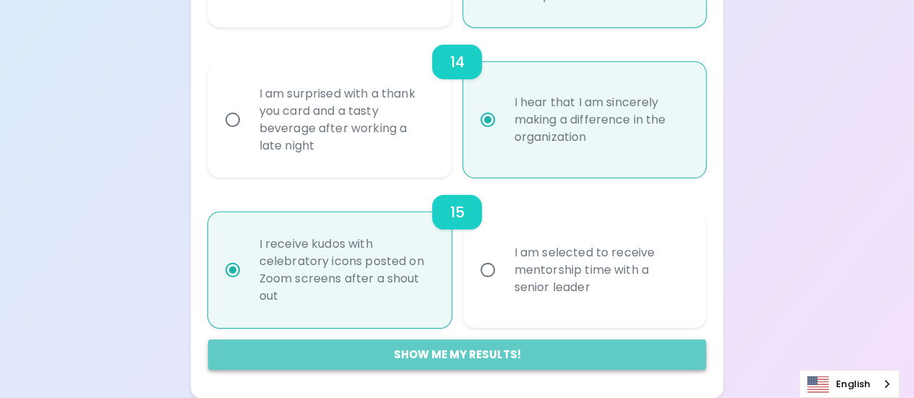
click at [381, 355] on button "Show me my results!" at bounding box center [457, 355] width 499 height 30
radio input "false"
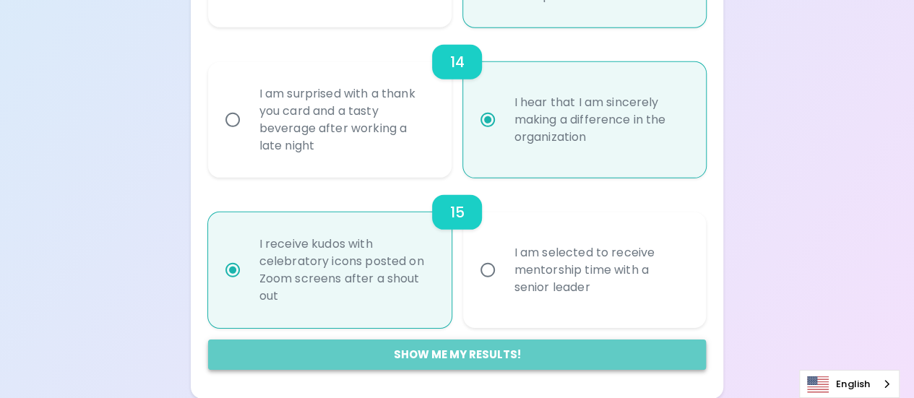
radio input "false"
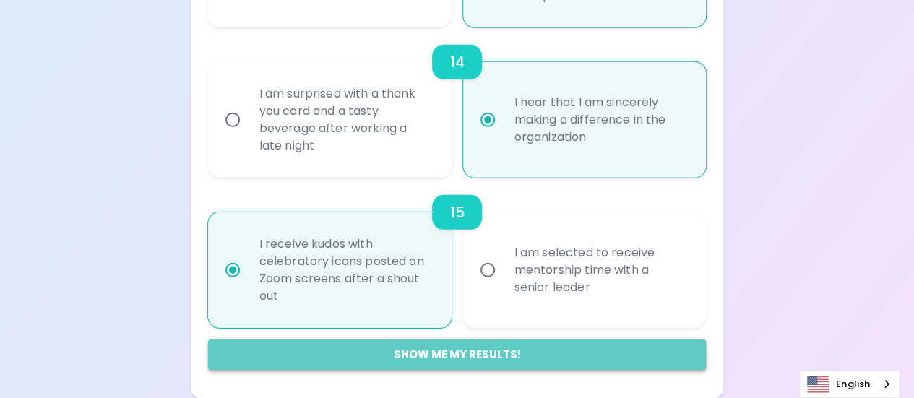
radio input "false"
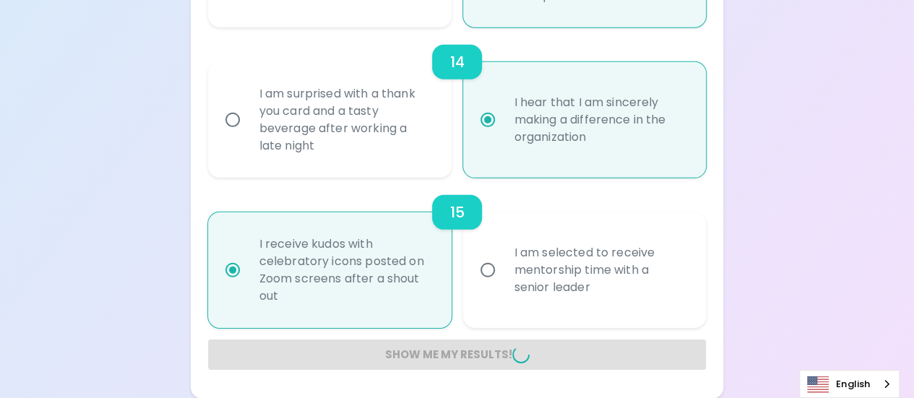
radio input "false"
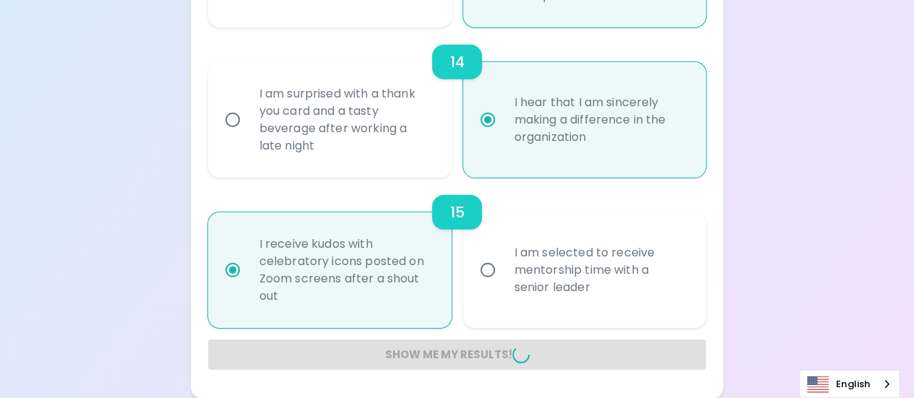
radio input "false"
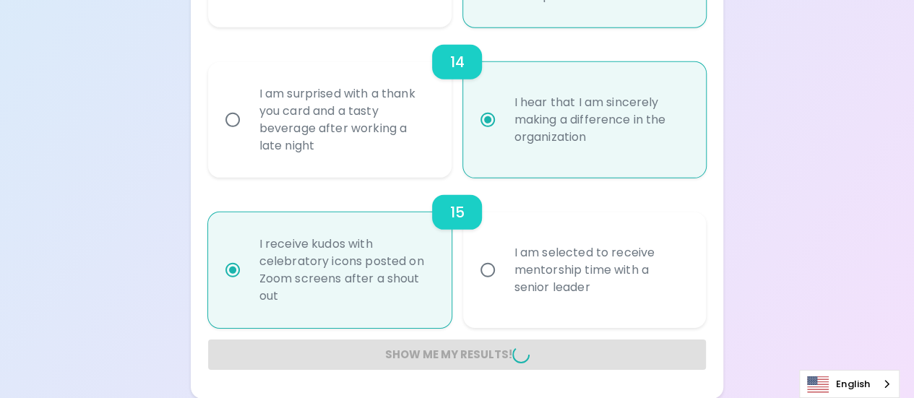
radio input "false"
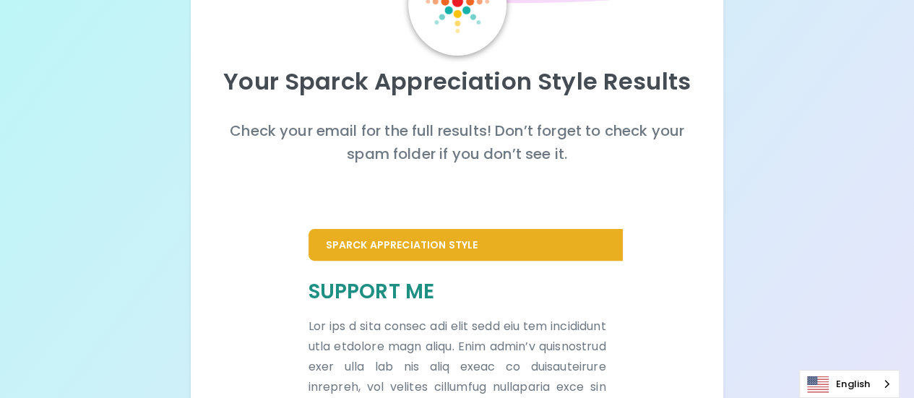
scroll to position [104, 0]
